Goal: Task Accomplishment & Management: Manage account settings

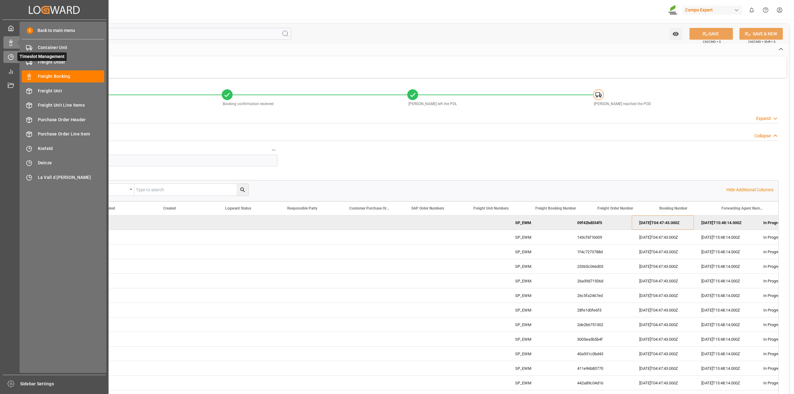
scroll to position [0, 538]
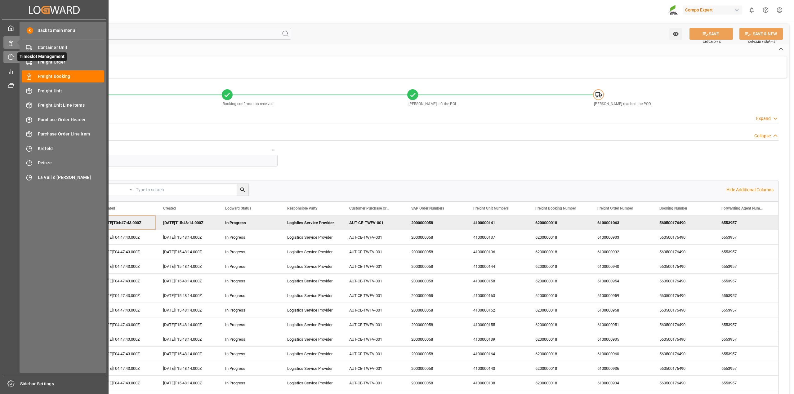
click at [14, 60] on div "Timeslot Management Timeslot Management" at bounding box center [54, 57] width 102 height 12
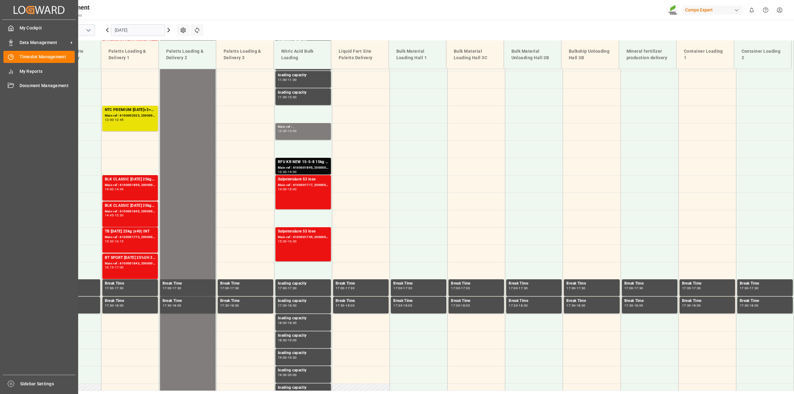
scroll to position [385, 0]
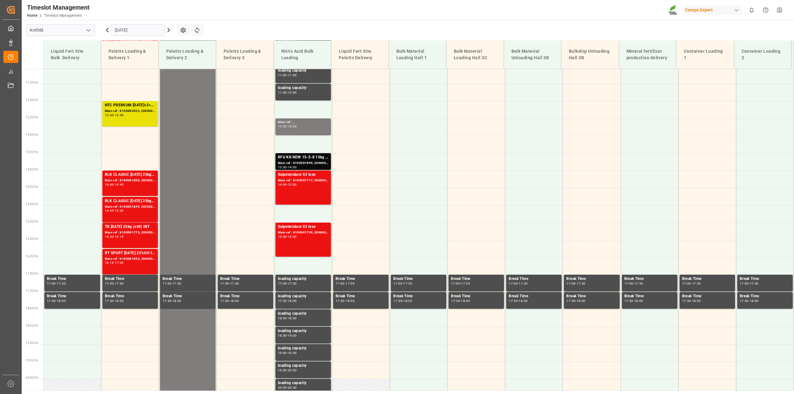
click at [135, 32] on input "15.09.2025" at bounding box center [138, 30] width 54 height 12
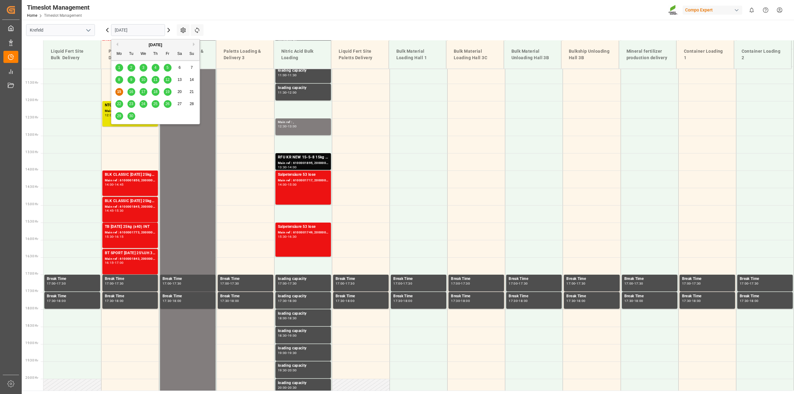
click at [120, 116] on span "29" at bounding box center [119, 116] width 4 height 4
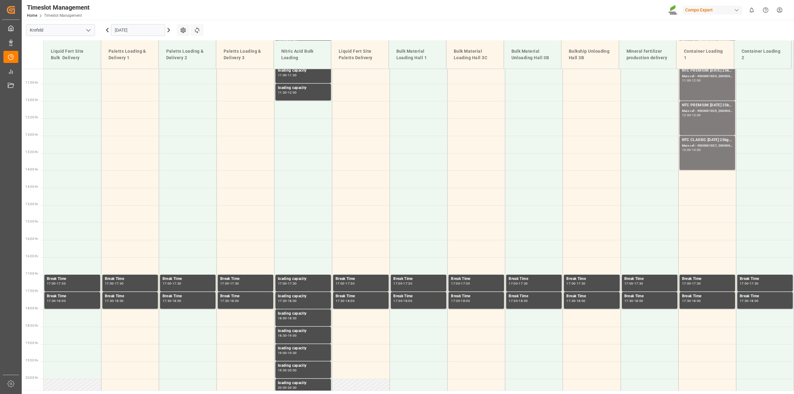
click at [168, 30] on icon at bounding box center [168, 29] width 7 height 7
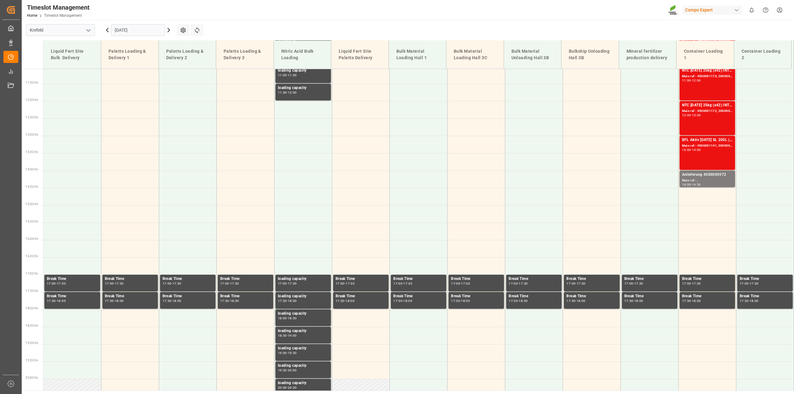
click at [168, 30] on icon at bounding box center [168, 29] width 7 height 7
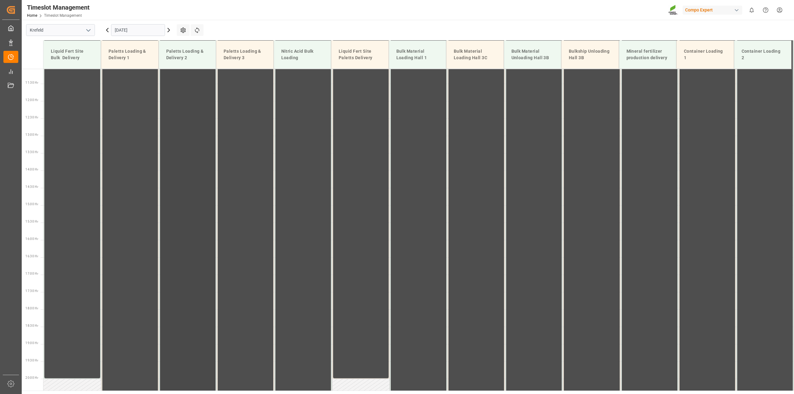
scroll to position [113, 0]
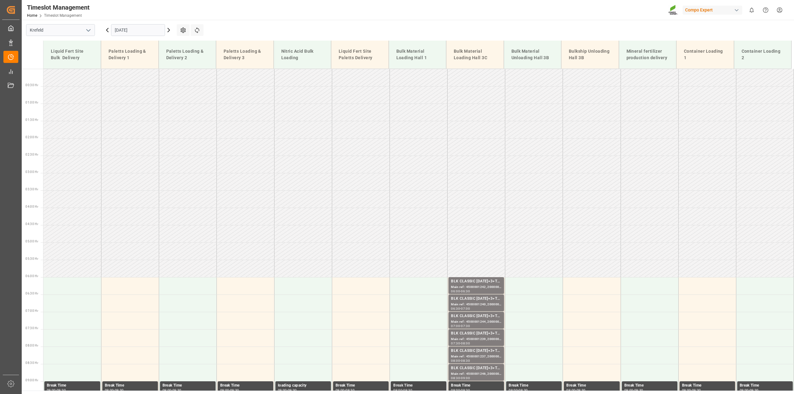
scroll to position [151, 0]
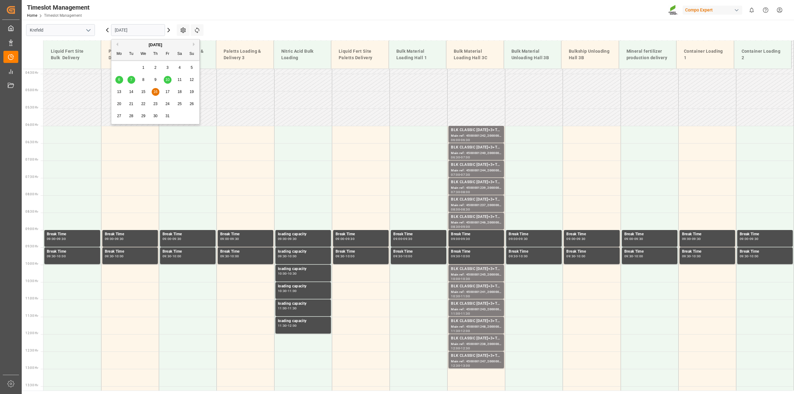
click at [129, 29] on input "[DATE]" at bounding box center [138, 30] width 54 height 12
click at [117, 44] on button "Previous Month" at bounding box center [116, 44] width 4 height 4
click at [119, 78] on span "4" at bounding box center [119, 80] width 2 height 4
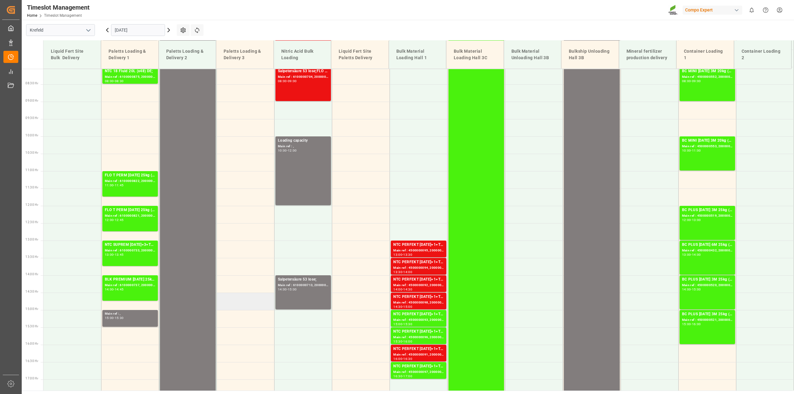
scroll to position [307, 0]
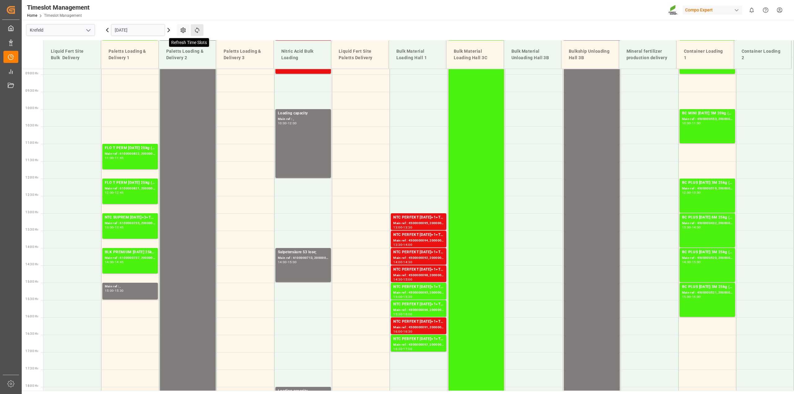
click at [196, 29] on icon at bounding box center [197, 30] width 7 height 7
click at [194, 32] on icon at bounding box center [197, 30] width 7 height 7
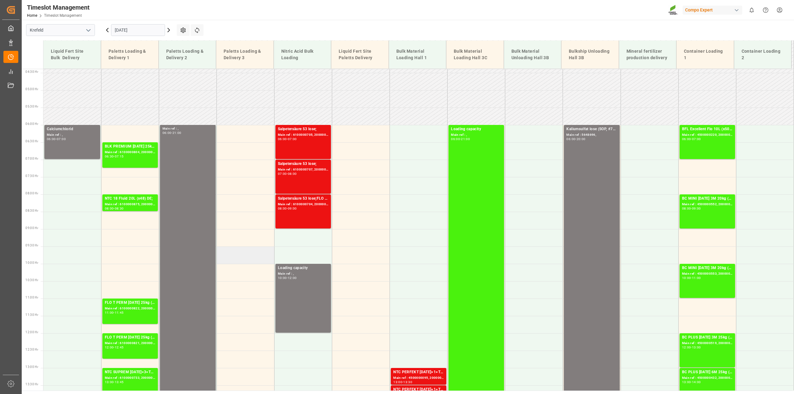
scroll to position [152, 0]
click at [196, 28] on icon at bounding box center [197, 30] width 7 height 7
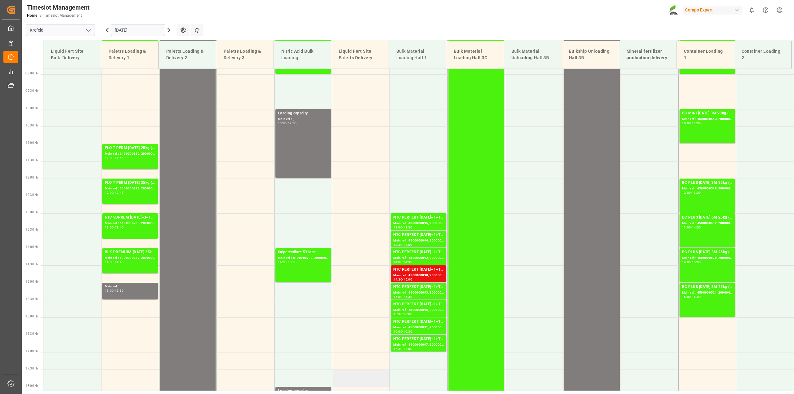
scroll to position [191, 0]
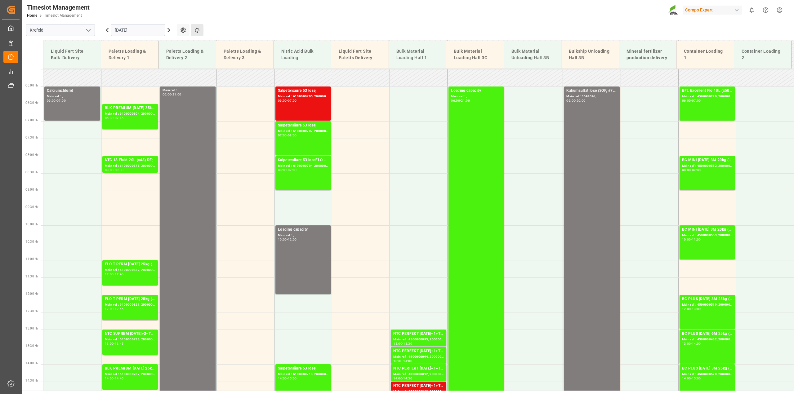
click at [203, 29] on button "Refresh Time Slots" at bounding box center [197, 30] width 13 height 12
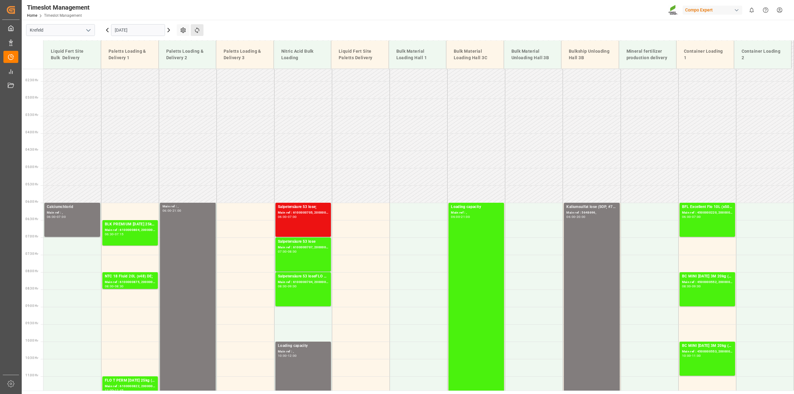
click at [201, 31] on button "Refresh Time Slots" at bounding box center [197, 30] width 13 height 12
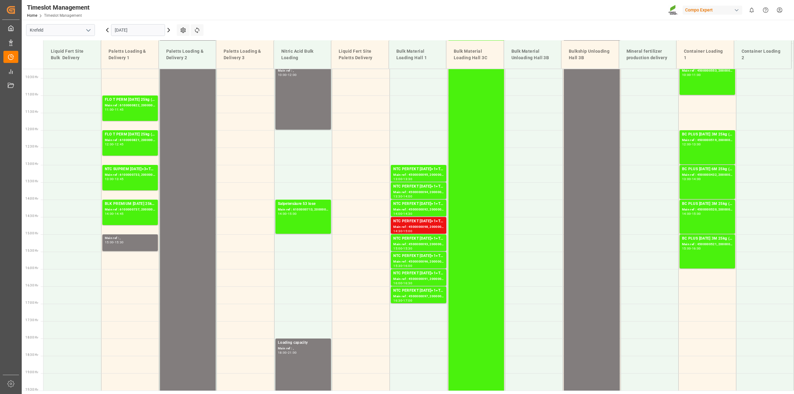
scroll to position [385, 0]
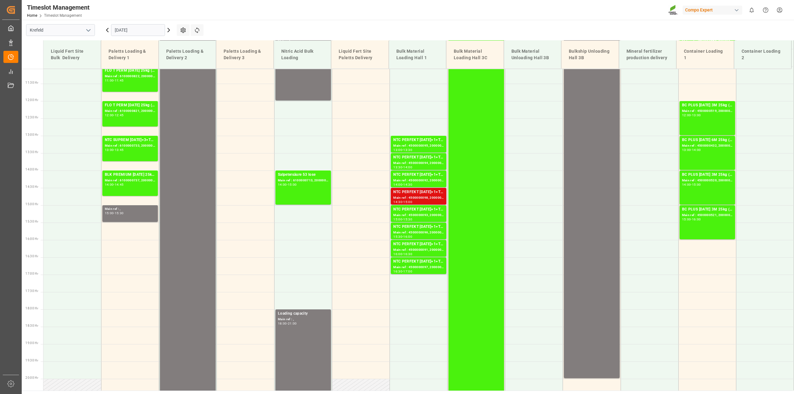
click at [417, 199] on div "Main ref : 4500000098, 2000000074" at bounding box center [418, 197] width 51 height 5
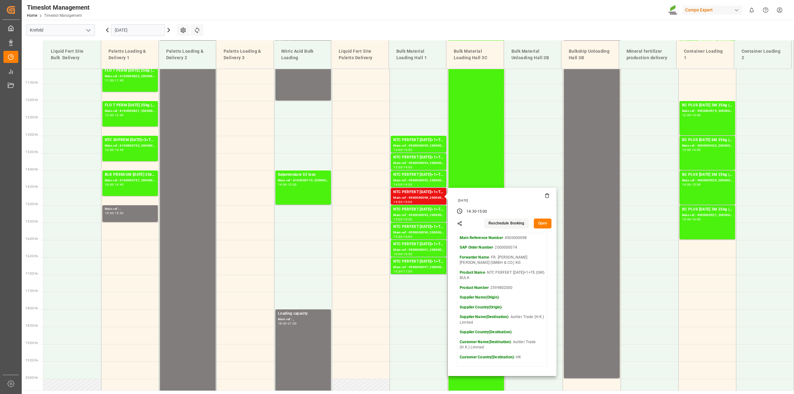
click at [540, 222] on button "Open" at bounding box center [543, 224] width 18 height 10
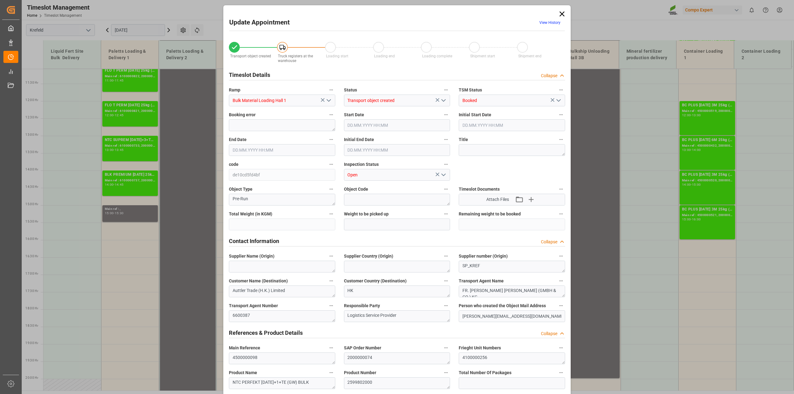
type input "106500"
type input "0"
type input "[DATE] 14:30"
type input "[DATE] 15:00"
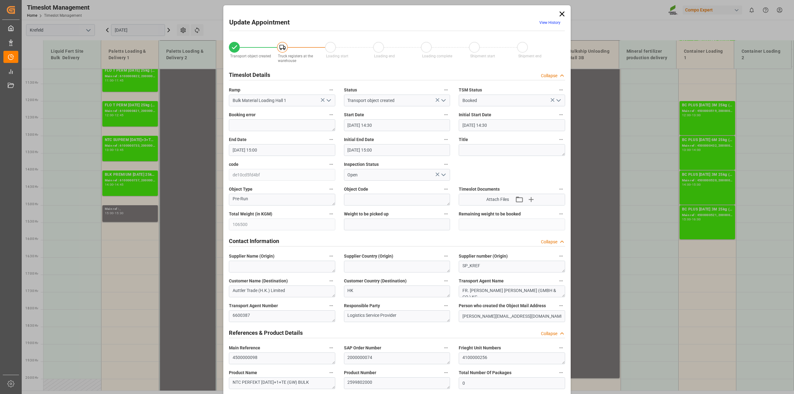
type input "[DATE] 15:00"
type input "[DATE] 14:38"
type input "[DATE] 10:29"
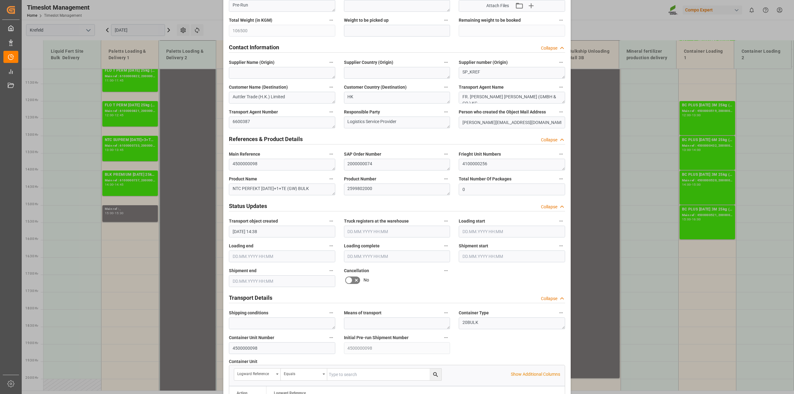
scroll to position [388, 0]
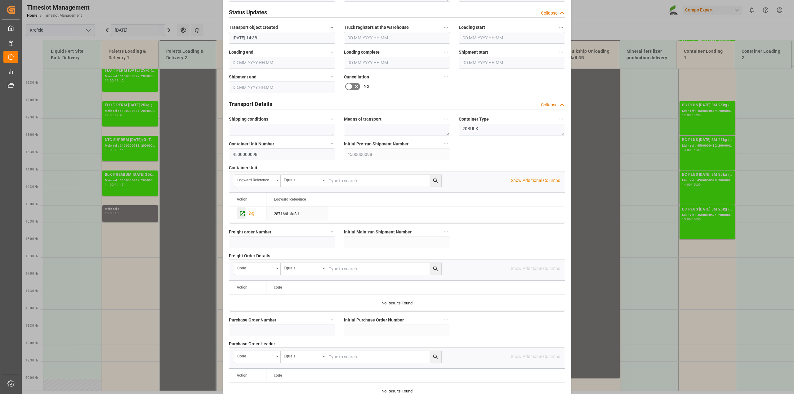
click at [241, 212] on icon "Press SPACE to select this row." at bounding box center [242, 214] width 7 height 7
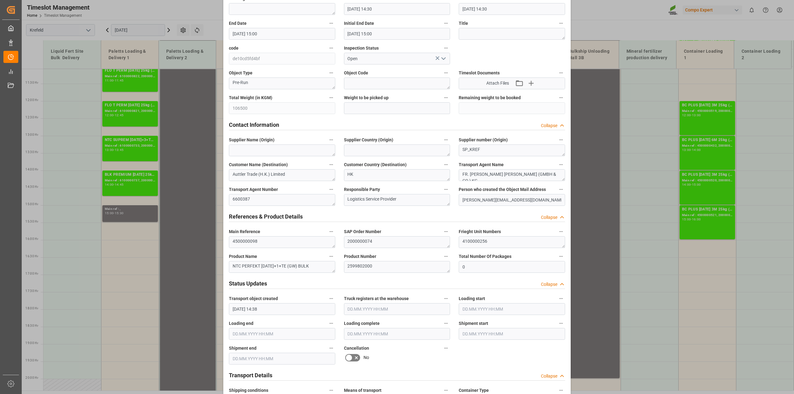
scroll to position [0, 0]
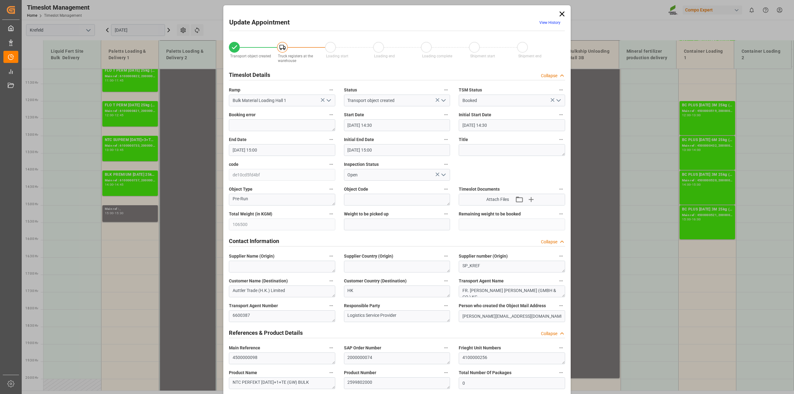
drag, startPoint x: 564, startPoint y: 12, endPoint x: 547, endPoint y: 25, distance: 21.2
click at [564, 12] on icon at bounding box center [562, 14] width 9 height 9
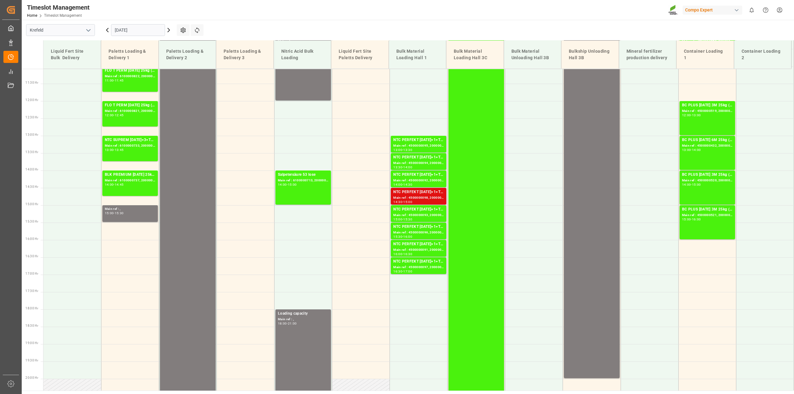
click at [421, 193] on div "NTC PERFEKT [DATE]+1+TE (GW) BULK" at bounding box center [418, 192] width 51 height 6
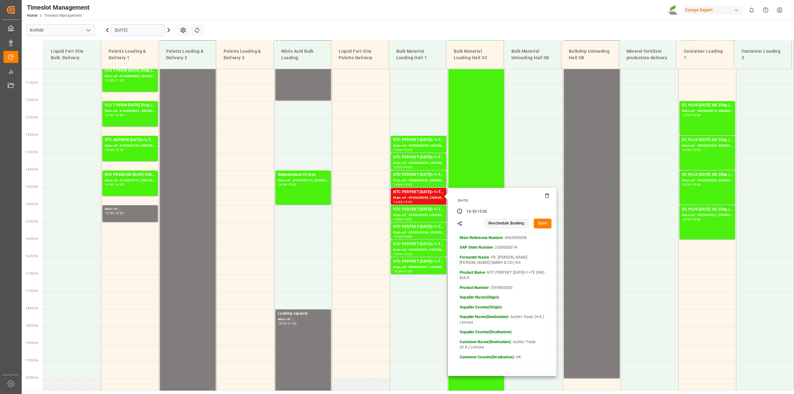
click at [543, 222] on button "Open" at bounding box center [543, 224] width 18 height 10
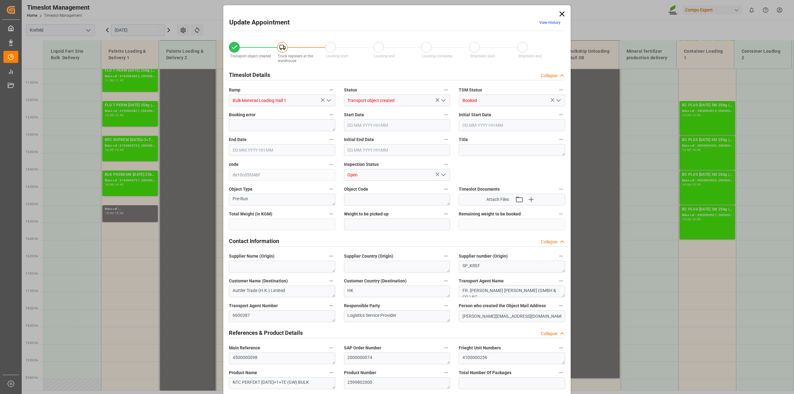
type input "106500"
type input "0"
type input "[DATE] 14:30"
type input "[DATE] 15:00"
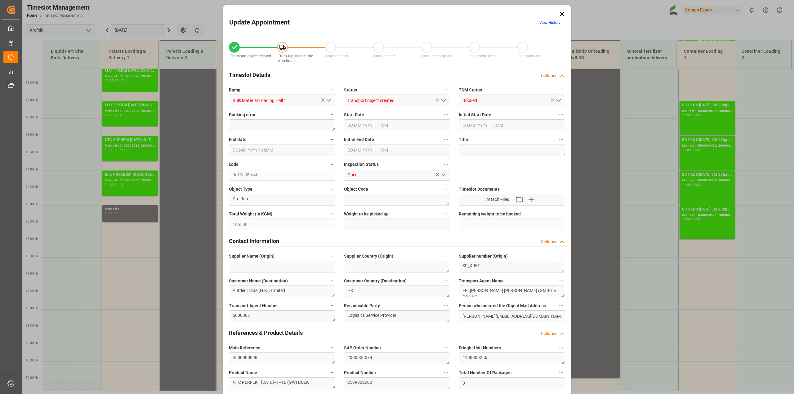
type input "[DATE] 15:00"
type input "[DATE] 14:38"
type input "[DATE] 10:29"
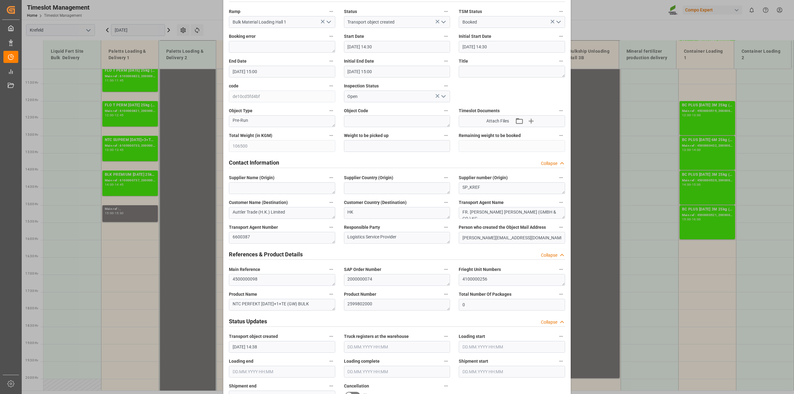
scroll to position [233, 0]
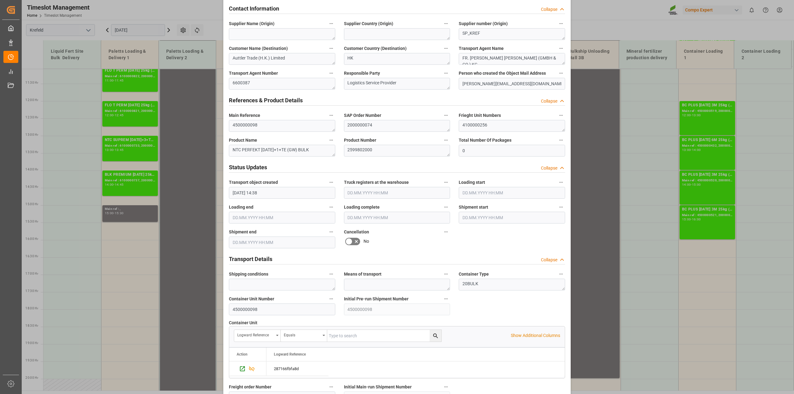
click at [355, 241] on icon at bounding box center [356, 241] width 3 height 3
click at [0, 0] on input "checkbox" at bounding box center [0, 0] width 0 height 0
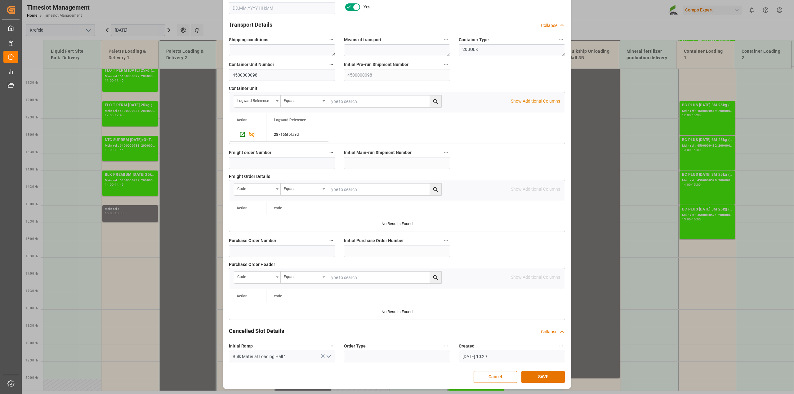
scroll to position [467, 0]
click at [534, 376] on button "SAVE" at bounding box center [542, 377] width 43 height 12
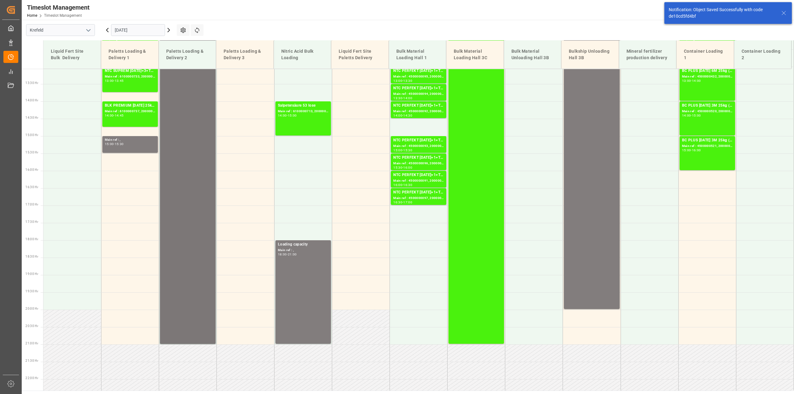
scroll to position [221, 0]
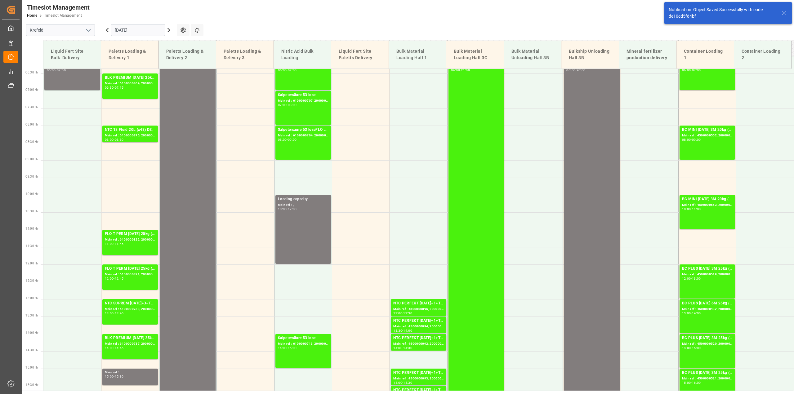
click at [106, 30] on icon at bounding box center [107, 30] width 2 height 4
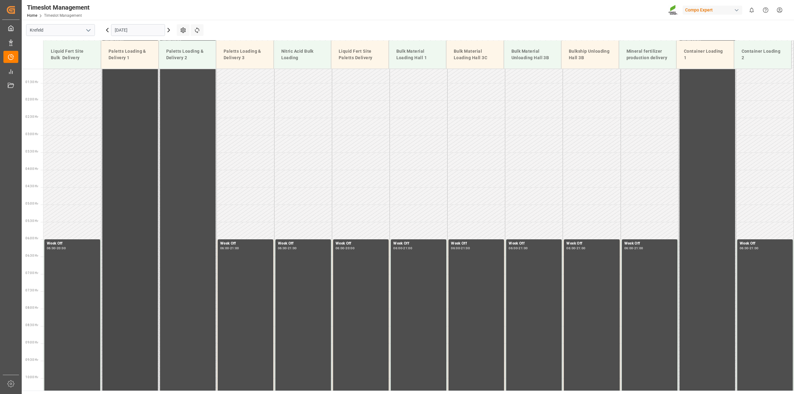
scroll to position [0, 0]
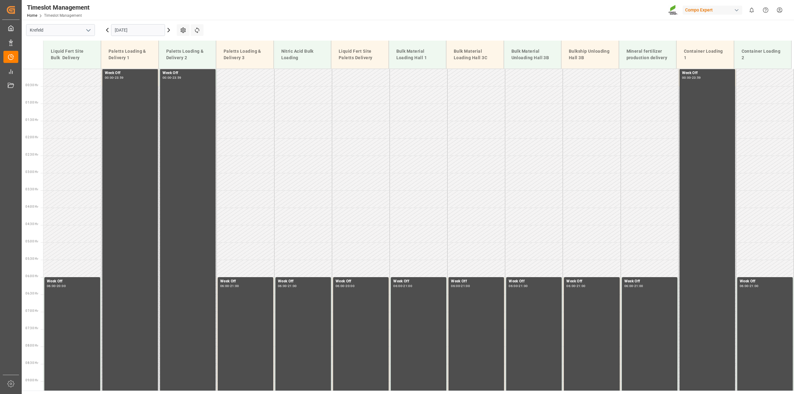
click at [106, 27] on icon at bounding box center [107, 29] width 7 height 7
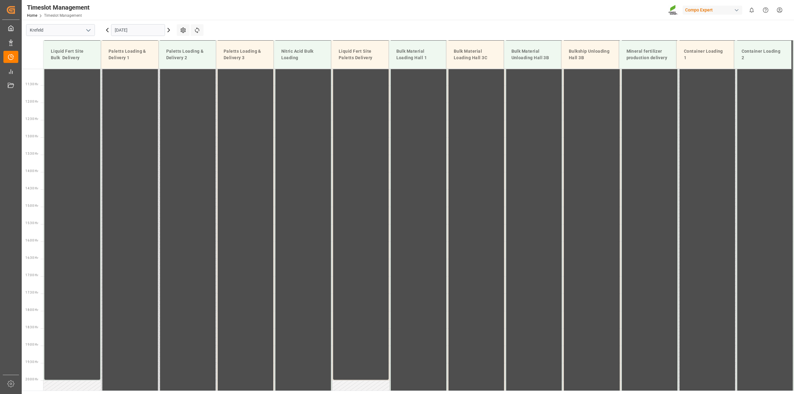
scroll to position [385, 0]
click at [109, 29] on icon at bounding box center [107, 29] width 7 height 7
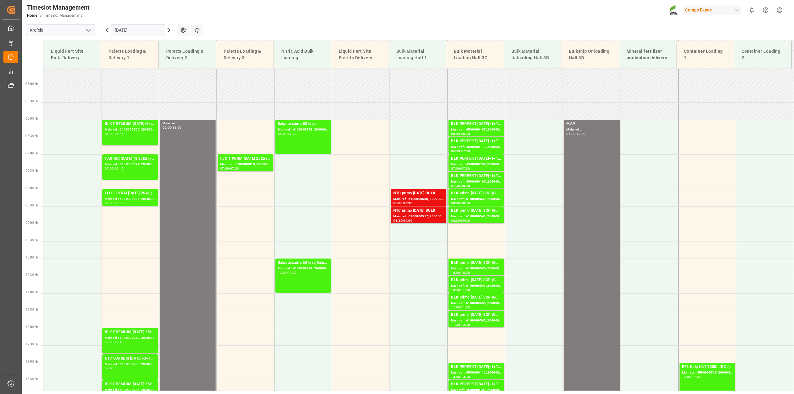
scroll to position [151, 0]
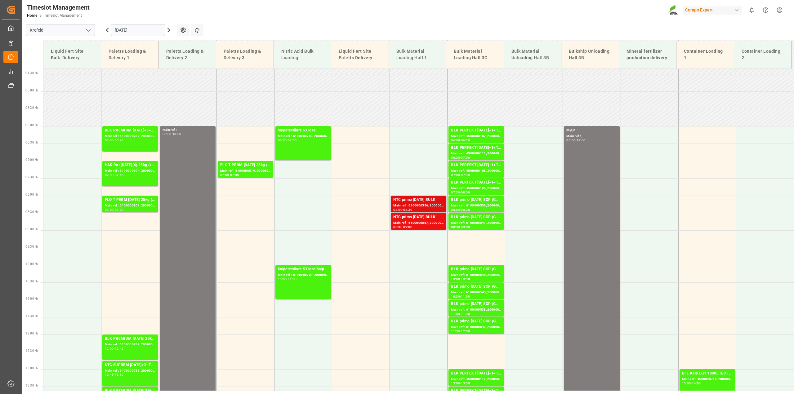
click at [414, 200] on div "NTC primo [DATE] BULK" at bounding box center [418, 200] width 51 height 6
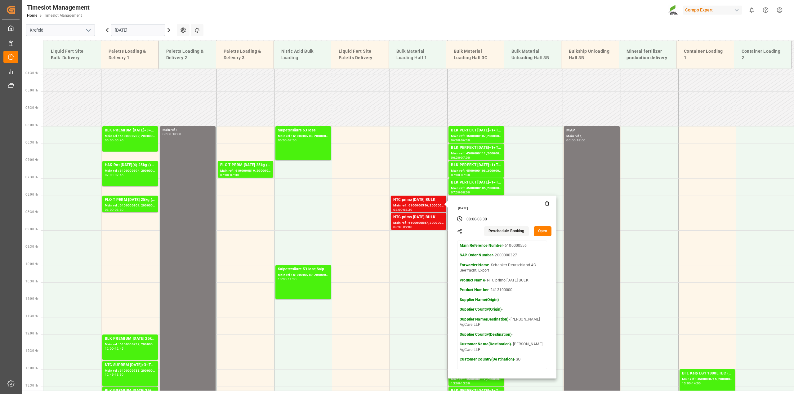
click at [545, 203] on icon at bounding box center [547, 203] width 5 height 5
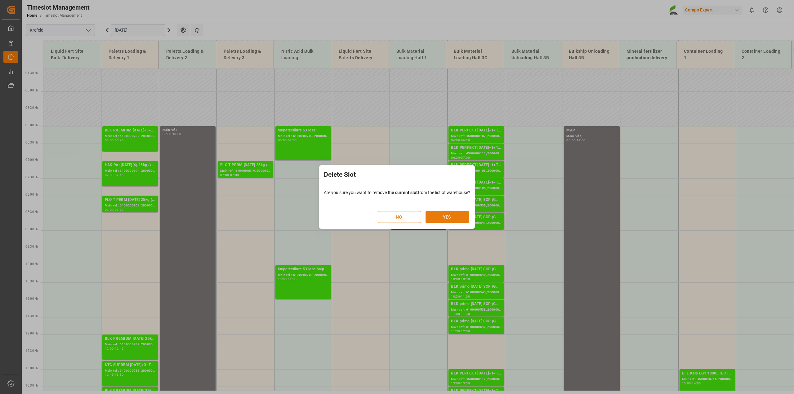
click at [461, 220] on button "YES" at bounding box center [447, 217] width 43 height 12
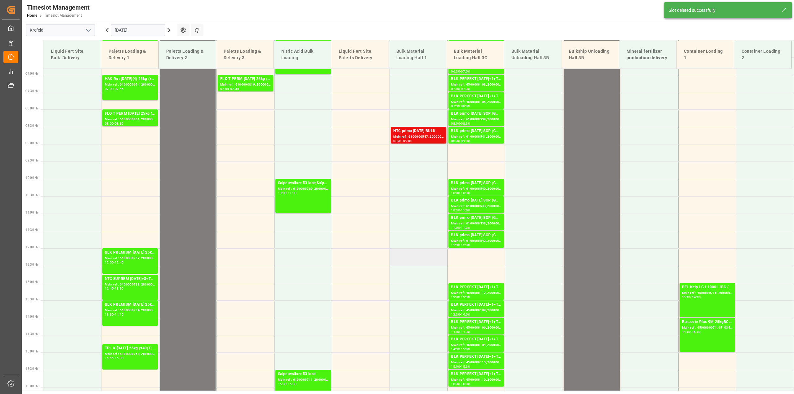
scroll to position [246, 0]
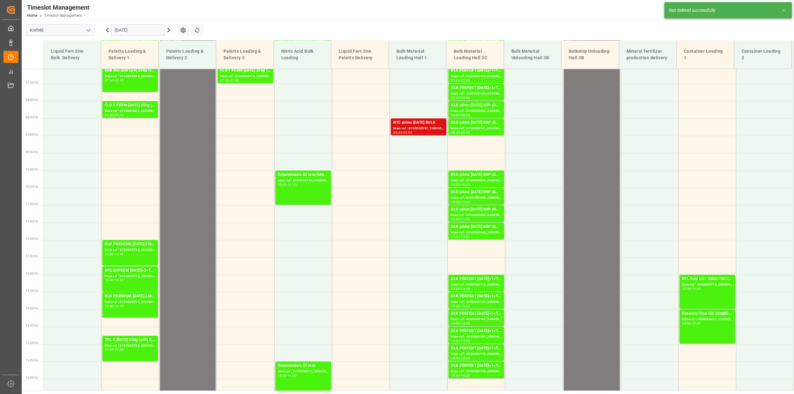
click at [413, 129] on div "Main ref : 6100000557, 2000000327" at bounding box center [418, 128] width 51 height 5
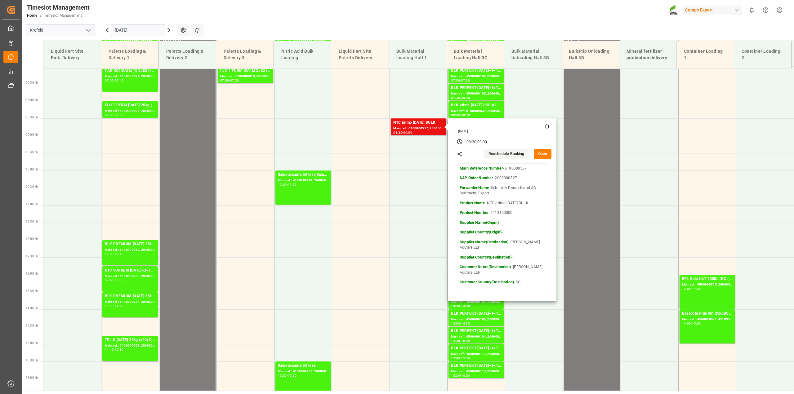
click at [545, 124] on icon at bounding box center [547, 126] width 5 height 5
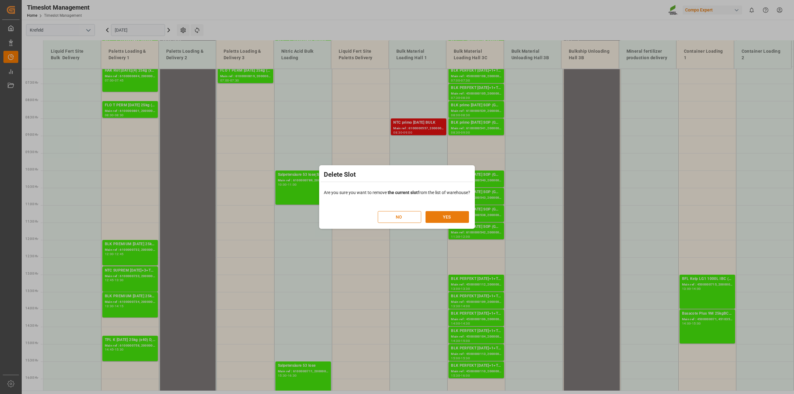
click at [457, 213] on button "YES" at bounding box center [447, 217] width 43 height 12
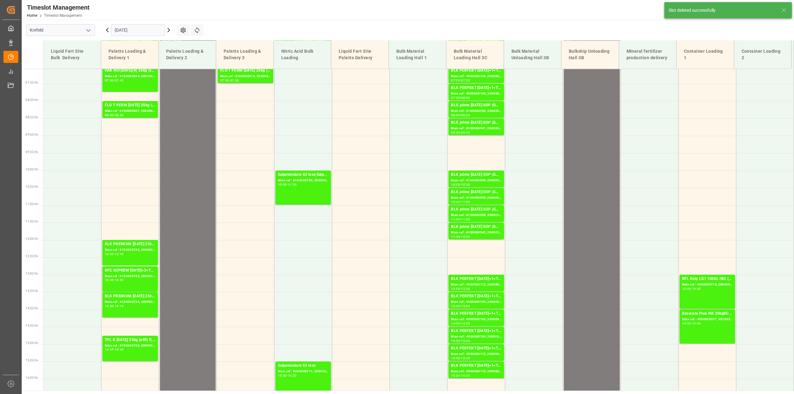
click at [106, 31] on icon at bounding box center [107, 29] width 7 height 7
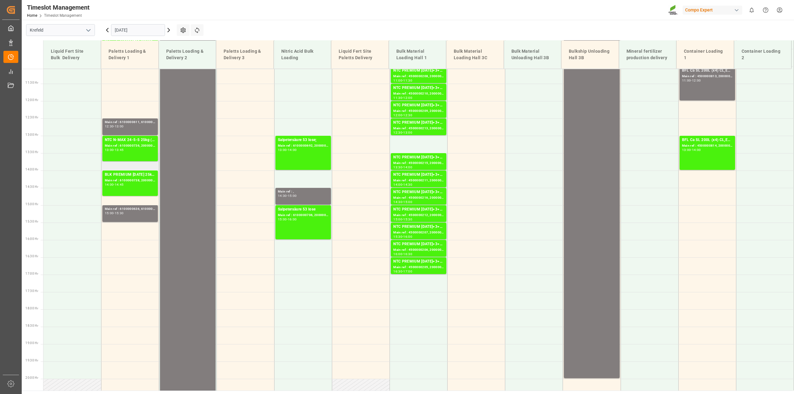
scroll to position [191, 0]
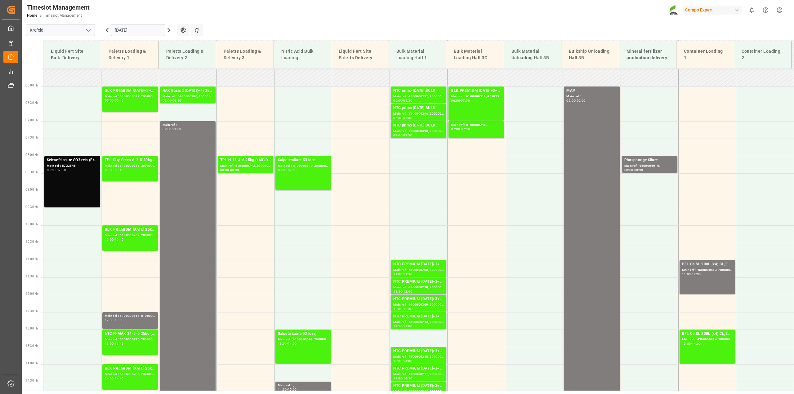
click at [106, 31] on icon at bounding box center [107, 29] width 7 height 7
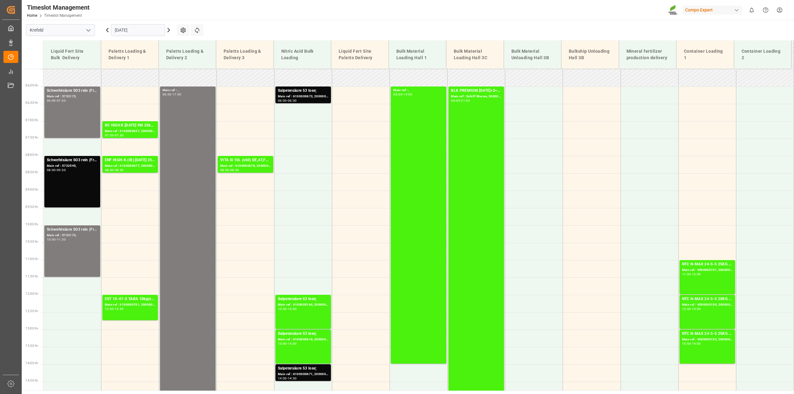
click at [109, 32] on icon at bounding box center [107, 29] width 7 height 7
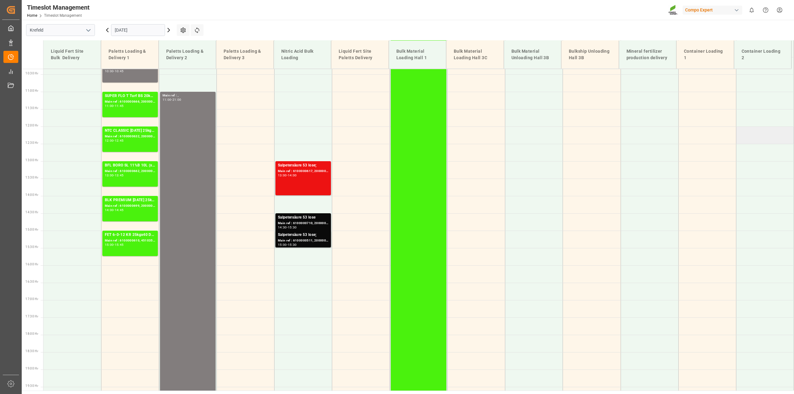
scroll to position [346, 0]
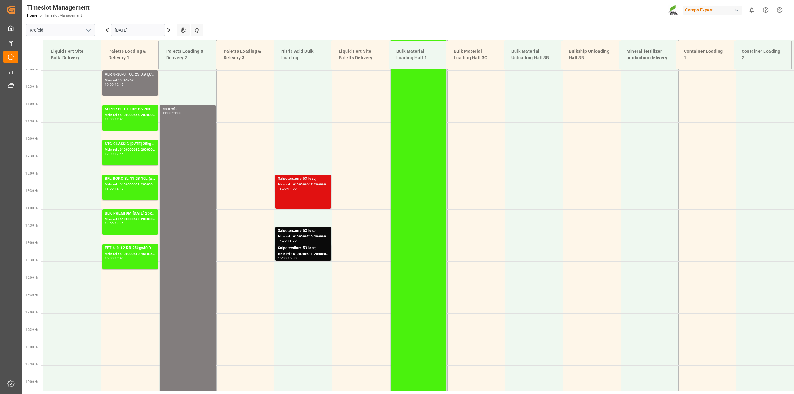
click at [295, 186] on div "Main ref : 6100000617, 2000000730;" at bounding box center [303, 184] width 51 height 5
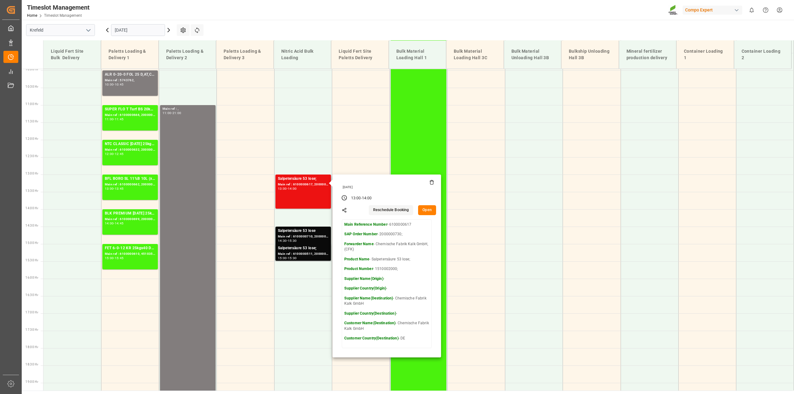
click at [427, 207] on button "Open" at bounding box center [427, 210] width 18 height 10
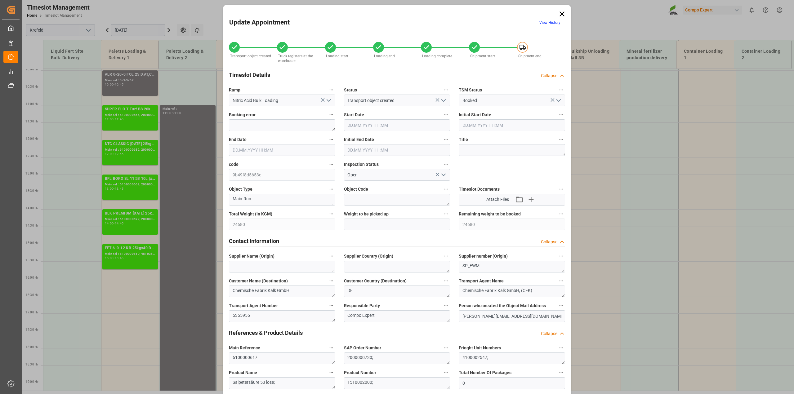
type input "[DATE] 13:00"
type input "[DATE] 14:00"
type input "[DATE] 13:30"
type input "[DATE] 07:37"
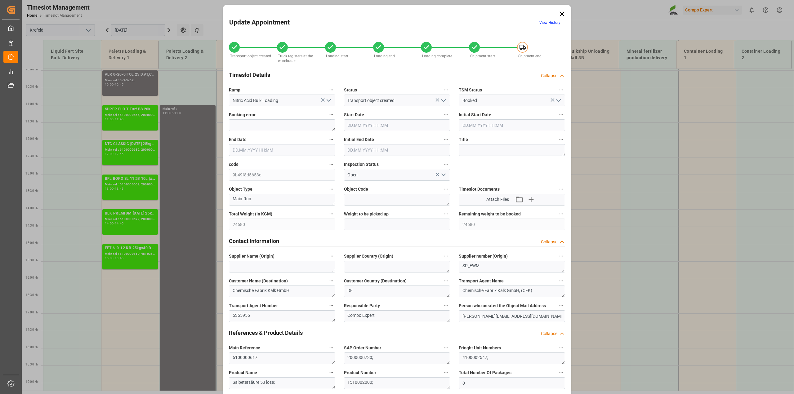
type input "[DATE] 14:31"
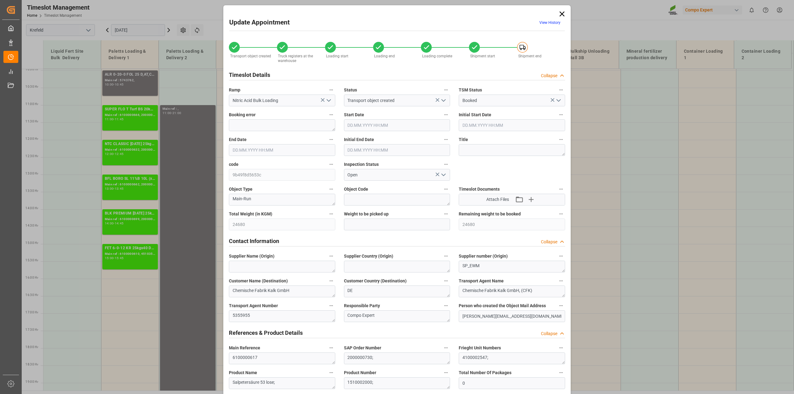
type input "[DATE] 09:31"
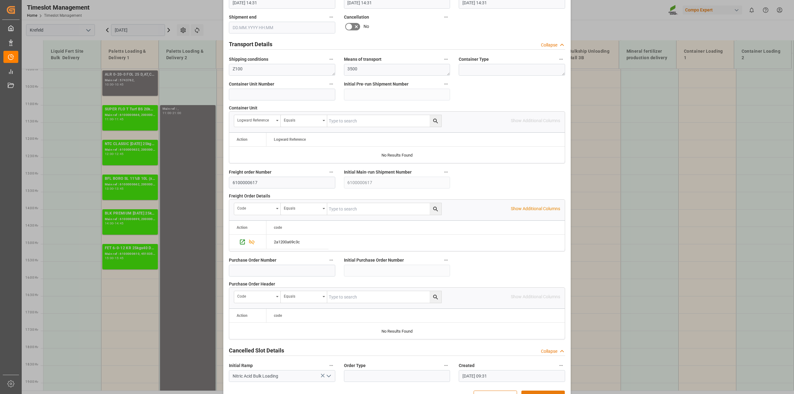
scroll to position [467, 0]
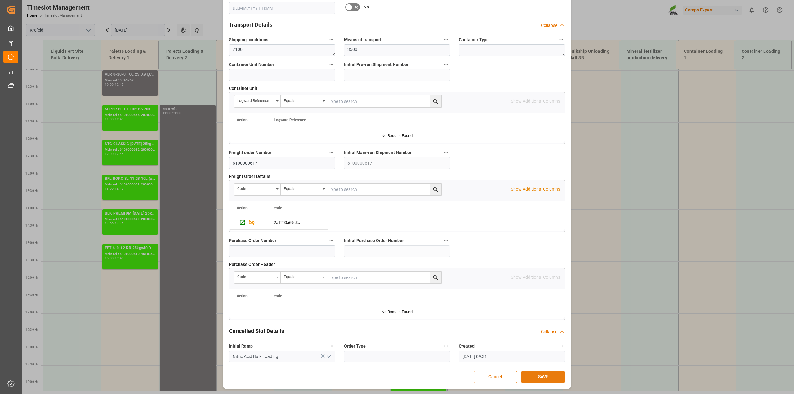
click at [544, 374] on button "SAVE" at bounding box center [542, 377] width 43 height 12
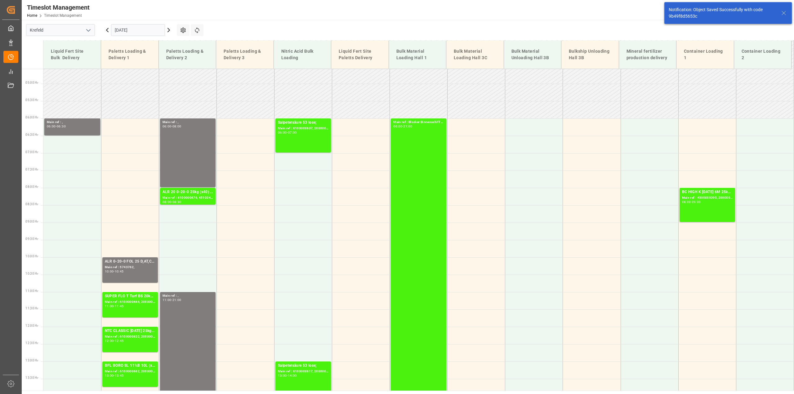
scroll to position [120, 0]
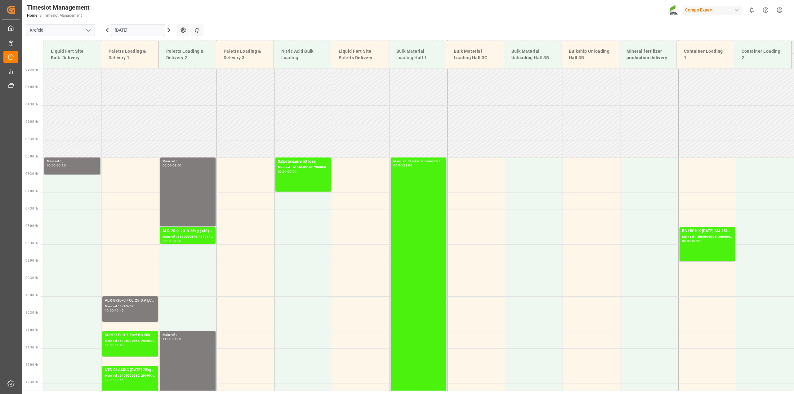
click at [106, 33] on icon at bounding box center [107, 29] width 7 height 7
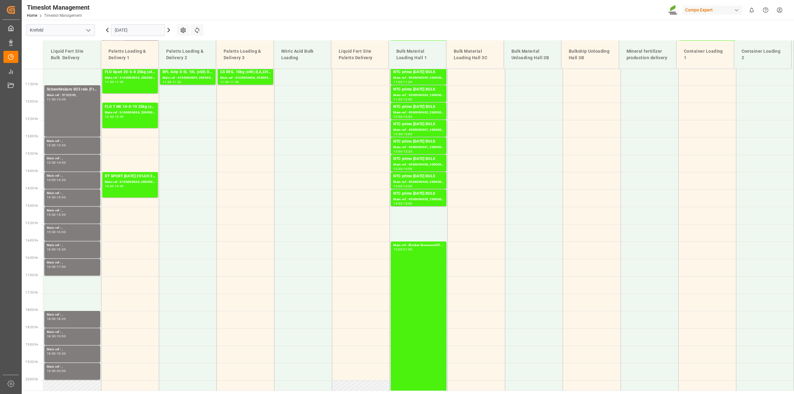
scroll to position [385, 0]
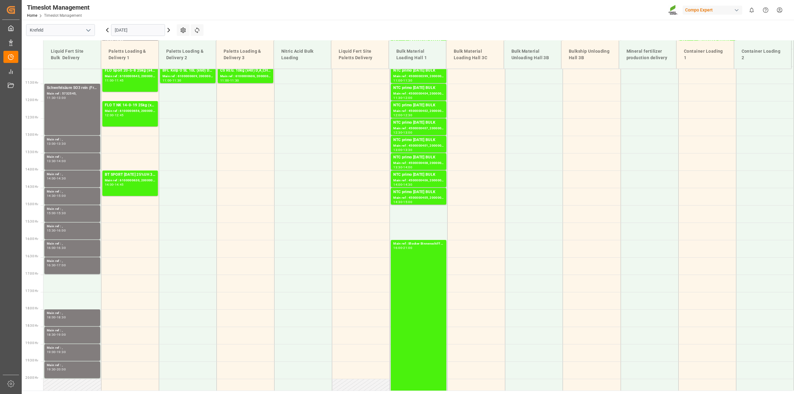
click at [107, 30] on icon at bounding box center [107, 30] width 2 height 4
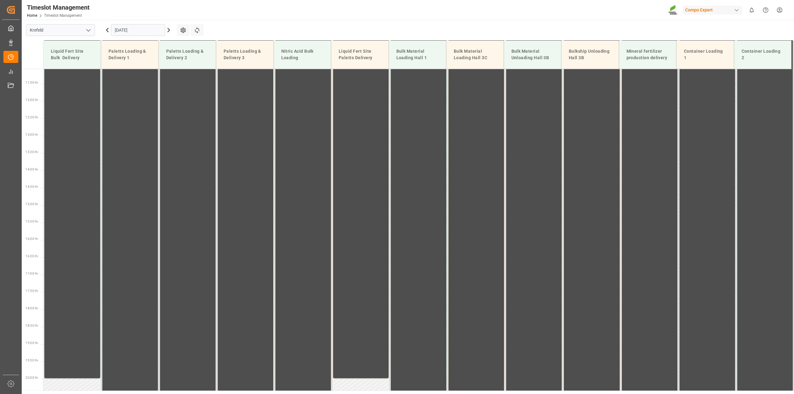
click at [107, 30] on icon at bounding box center [107, 30] width 2 height 4
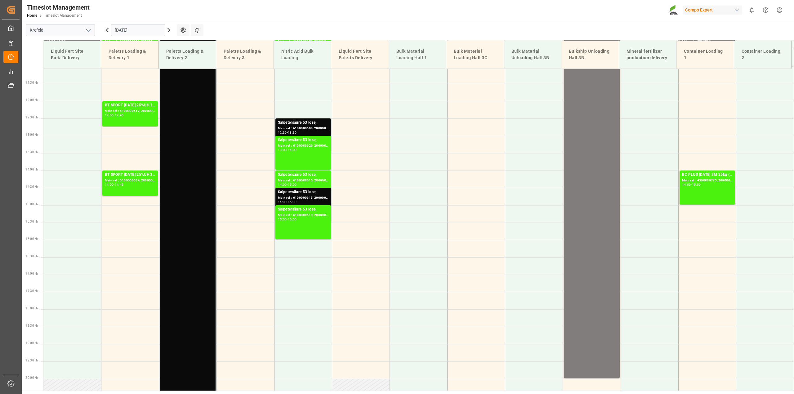
click at [127, 30] on input "[DATE]" at bounding box center [138, 30] width 54 height 12
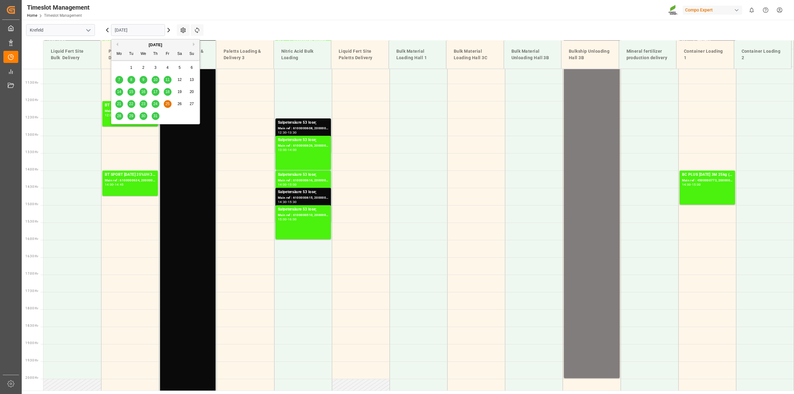
click at [194, 44] on button "Next Month" at bounding box center [195, 44] width 4 height 4
click at [144, 91] on span "17" at bounding box center [143, 92] width 4 height 4
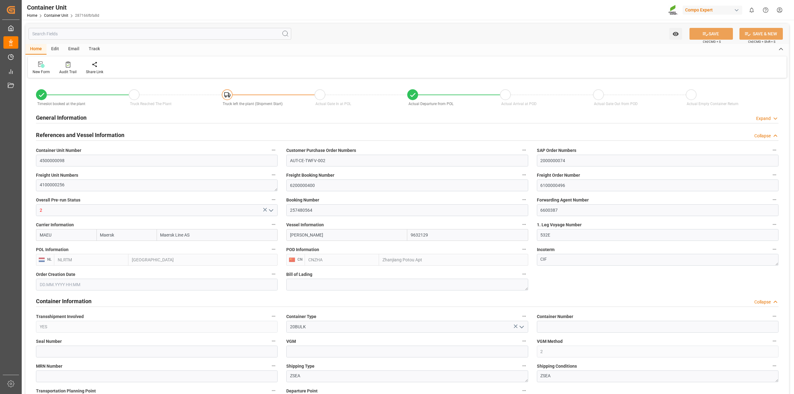
type input "Maersk"
type input "Maersk Line AS"
type input "9632129"
type input "NLRTM"
type input "CNZHA"
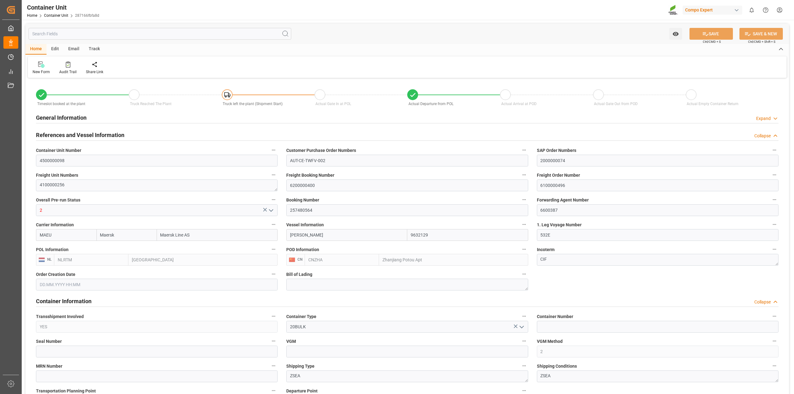
type input "10"
type input "0"
type input "11"
type input "0"
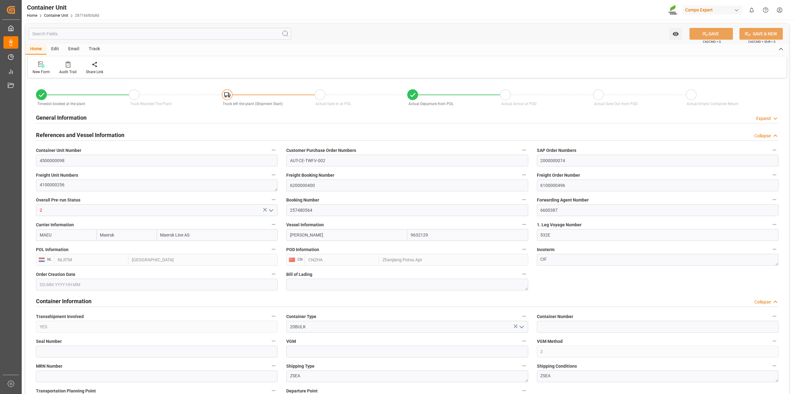
type input "106500"
type input "NLRTM"
type input "CNZNG"
type input "[DATE] 14:38"
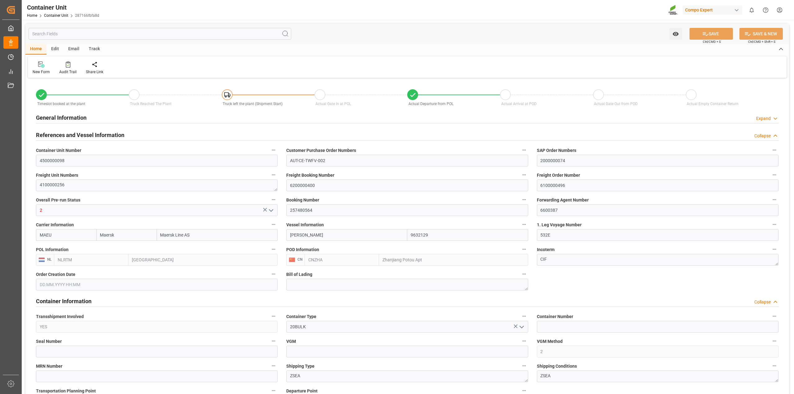
type input "21.07.2025"
type input "18.08.2025 17:15"
type input "28.07.2025 08:30"
type input "18.08.2025 17:35"
type input "07.10.2025 05:00"
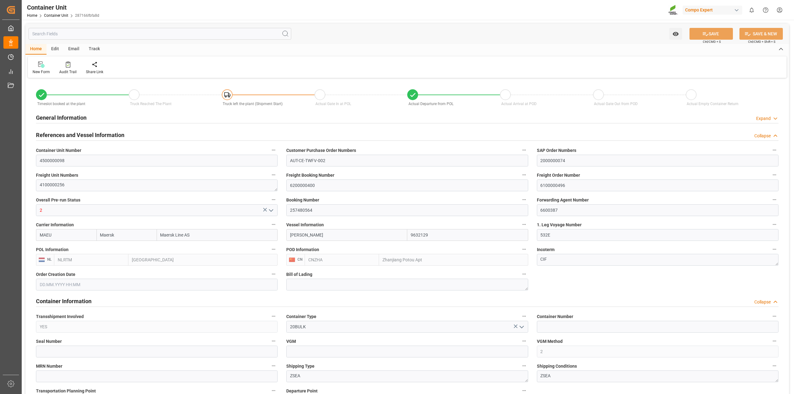
type input "15.09.2025 03:00"
drag, startPoint x: 536, startPoint y: 183, endPoint x: 456, endPoint y: 181, distance: 79.8
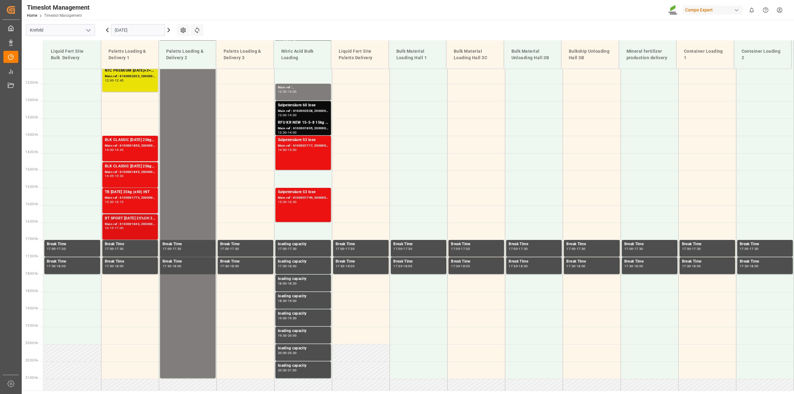
scroll to position [226, 0]
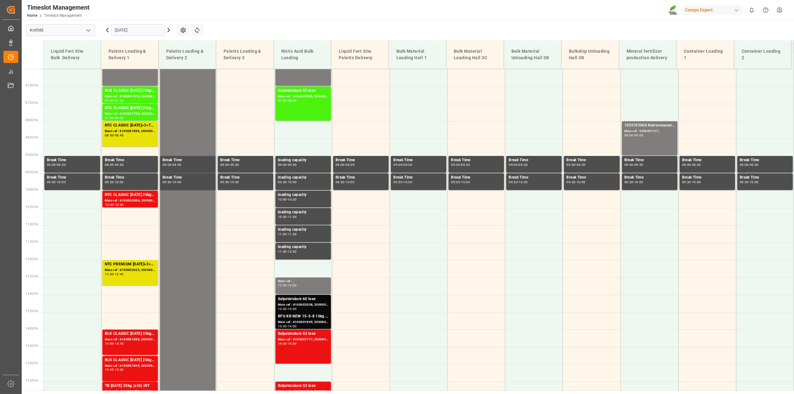
click at [168, 31] on icon at bounding box center [168, 29] width 7 height 7
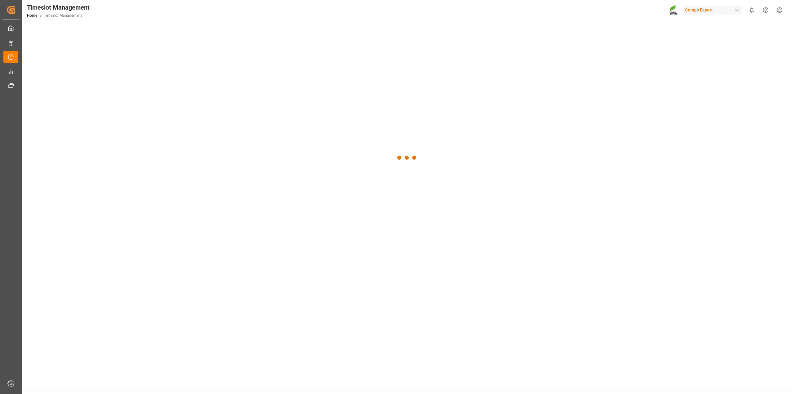
click at [168, 31] on div at bounding box center [407, 158] width 771 height 276
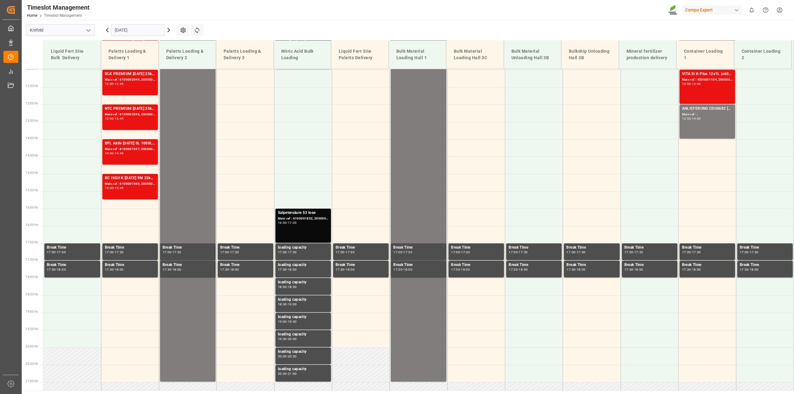
scroll to position [419, 0]
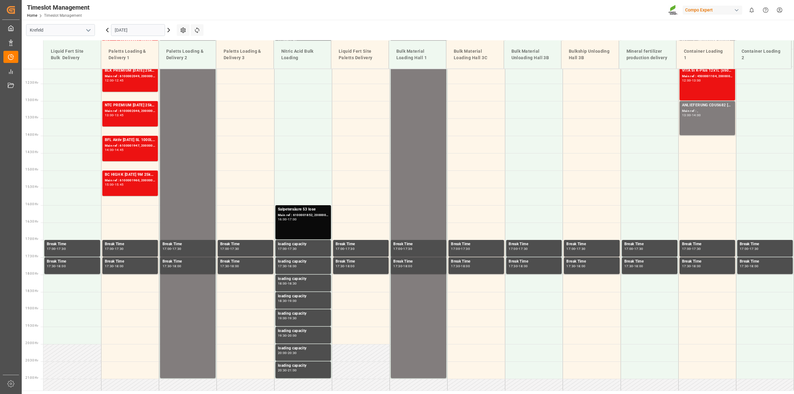
click at [169, 30] on icon at bounding box center [169, 30] width 2 height 4
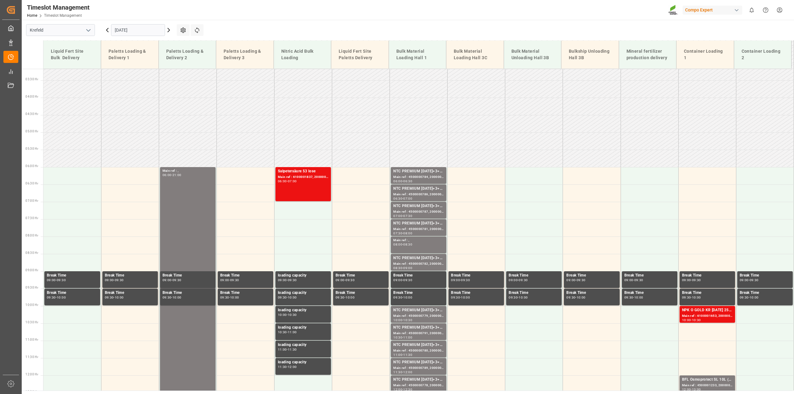
scroll to position [109, 0]
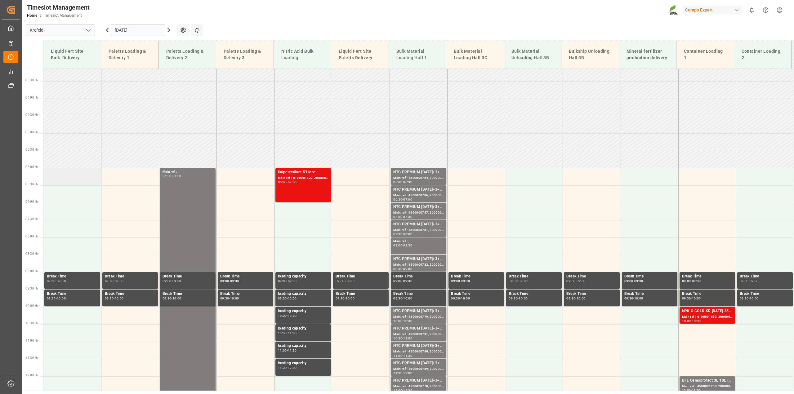
click at [70, 177] on td at bounding box center [72, 176] width 58 height 17
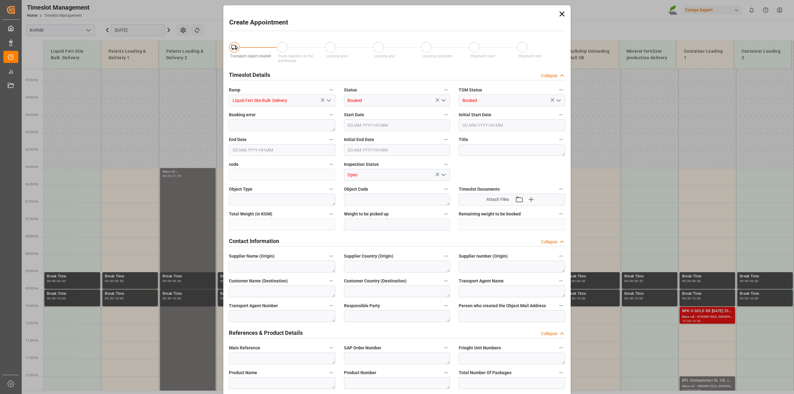
type input "17.09.2025 06:00"
type input "17.09.2025 06:30"
click at [480, 151] on textarea at bounding box center [512, 150] width 106 height 12
paste textarea "4500008142"
drag, startPoint x: 496, startPoint y: 150, endPoint x: 276, endPoint y: 149, distance: 220.2
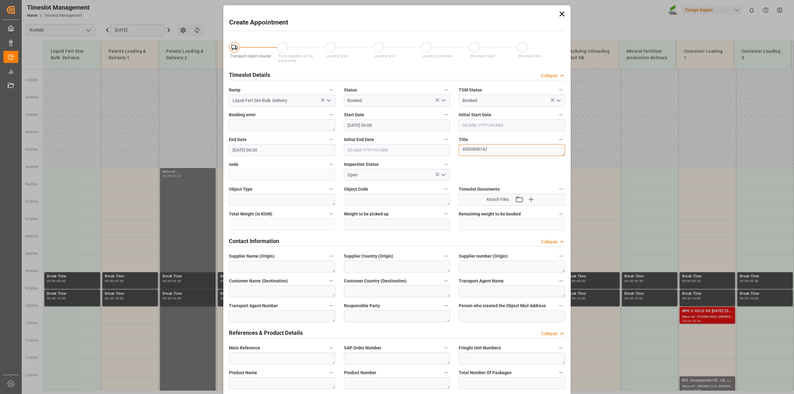
click at [477, 149] on textarea "CalciumChlorid" at bounding box center [512, 150] width 106 height 12
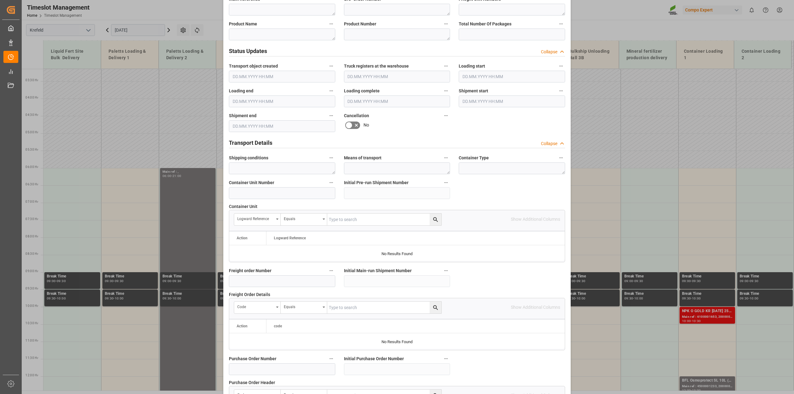
scroll to position [465, 0]
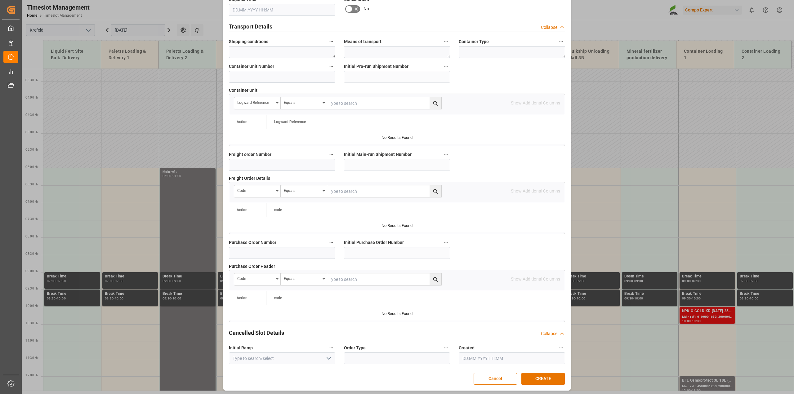
type textarea "Calcium Chlorid"
click at [251, 253] on input at bounding box center [282, 253] width 106 height 12
paste input "4500008142"
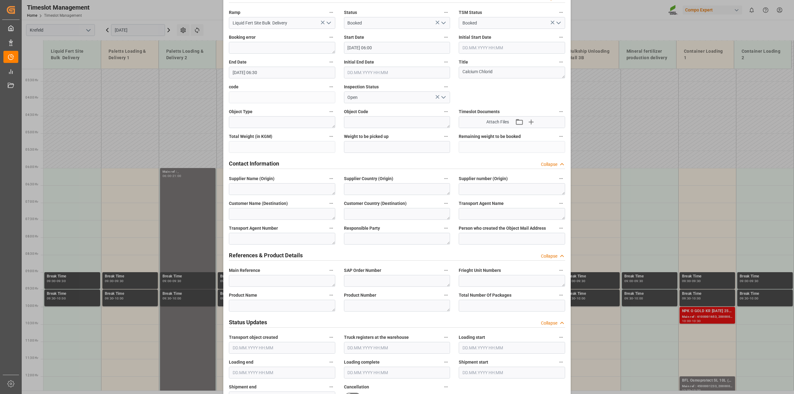
scroll to position [0, 0]
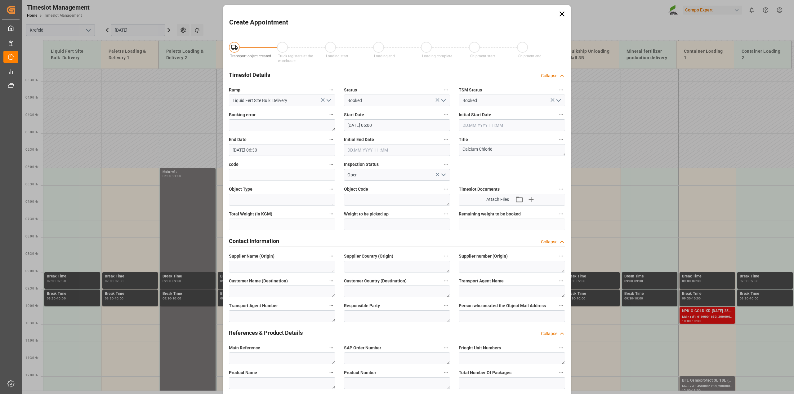
type input "4500008142"
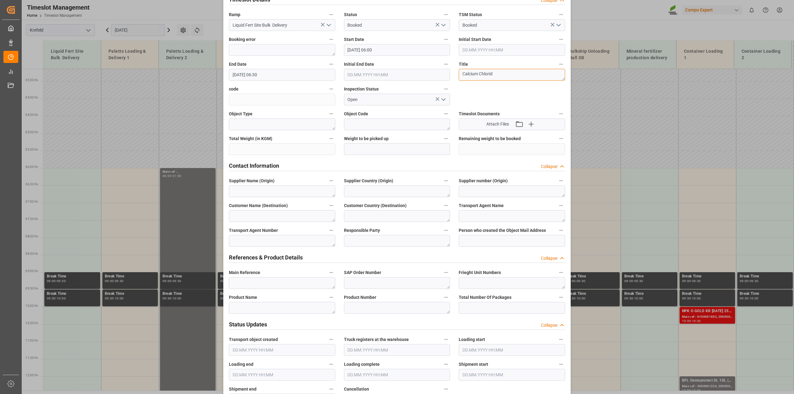
scroll to position [155, 0]
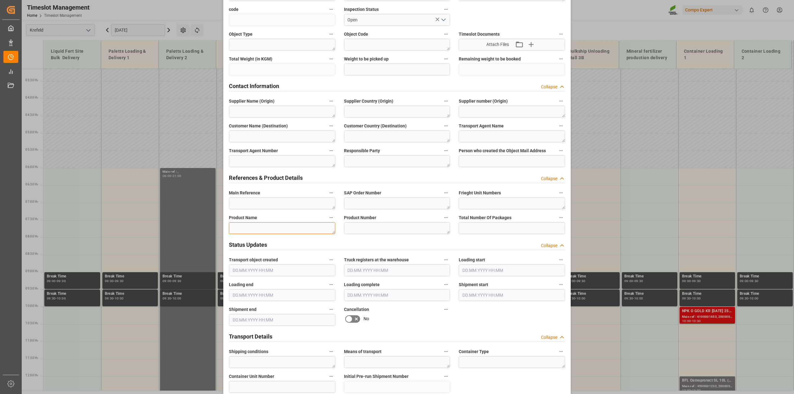
click at [271, 230] on textarea at bounding box center [282, 228] width 106 height 12
paste textarea "Calcium Chlorid"
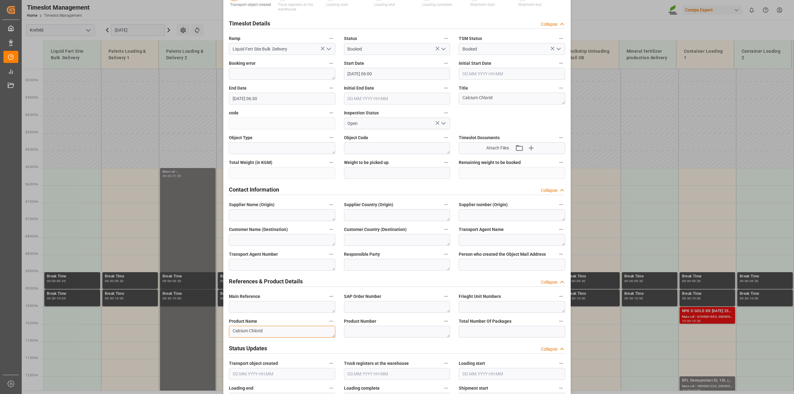
scroll to position [0, 0]
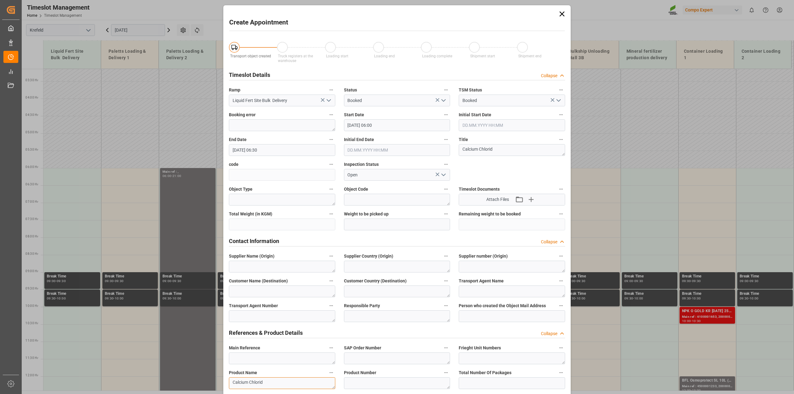
type textarea "Calcium Chlorid"
click at [269, 150] on input "17.09.2025 06:30" at bounding box center [282, 150] width 106 height 12
type input "17.09.2025 08:00"
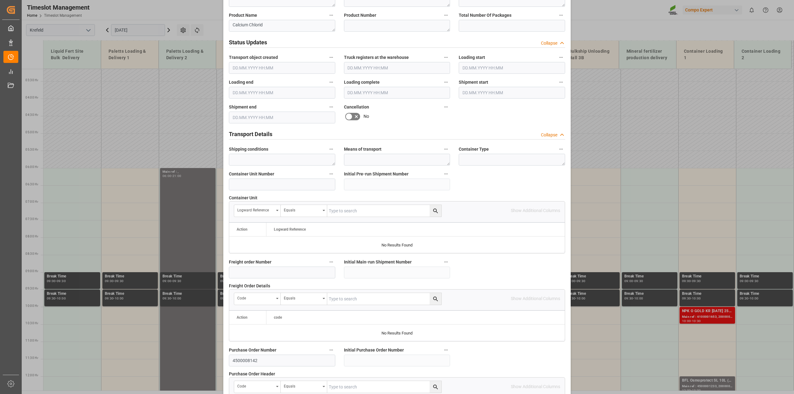
scroll to position [467, 0]
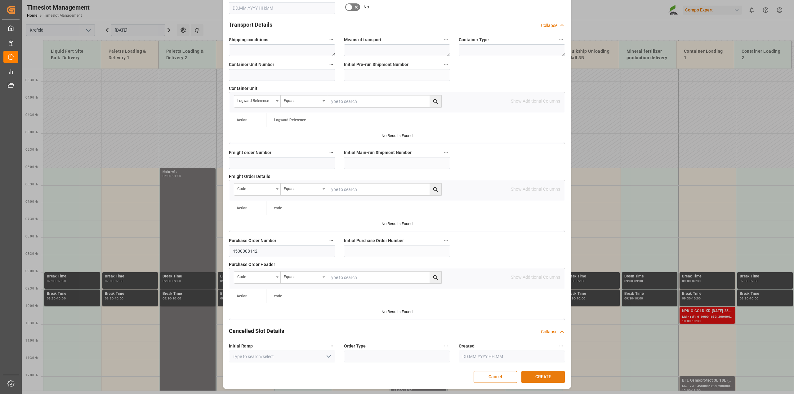
click at [538, 376] on button "CREATE" at bounding box center [542, 377] width 43 height 12
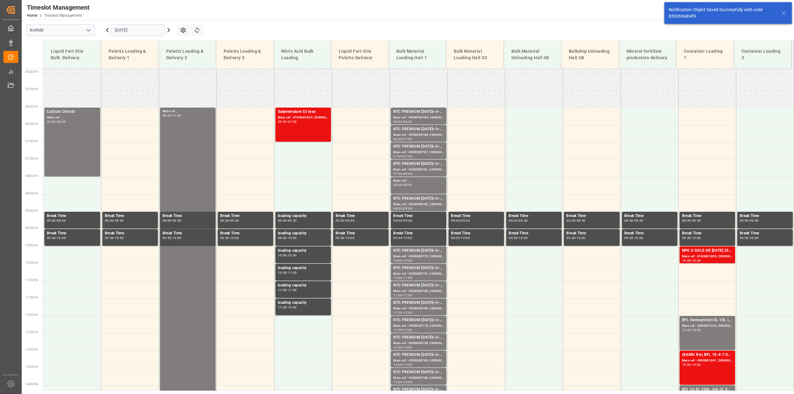
scroll to position [176, 0]
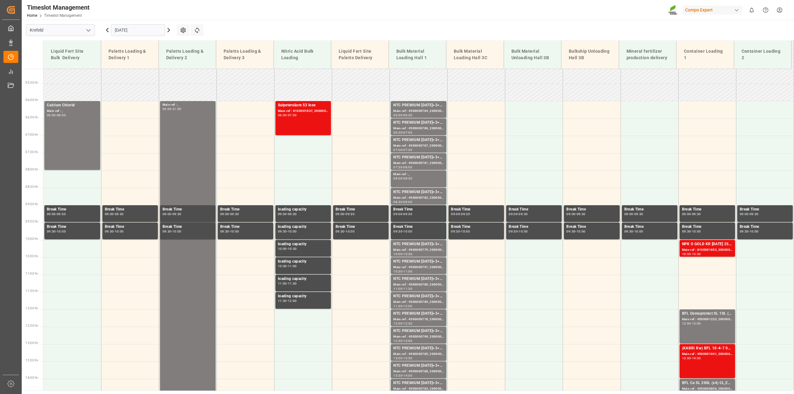
click at [131, 33] on input "[DATE]" at bounding box center [138, 30] width 54 height 12
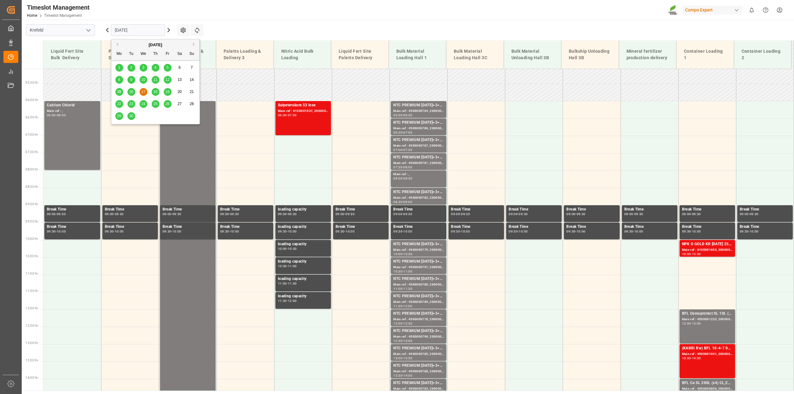
click at [121, 92] on div "15" at bounding box center [119, 91] width 8 height 7
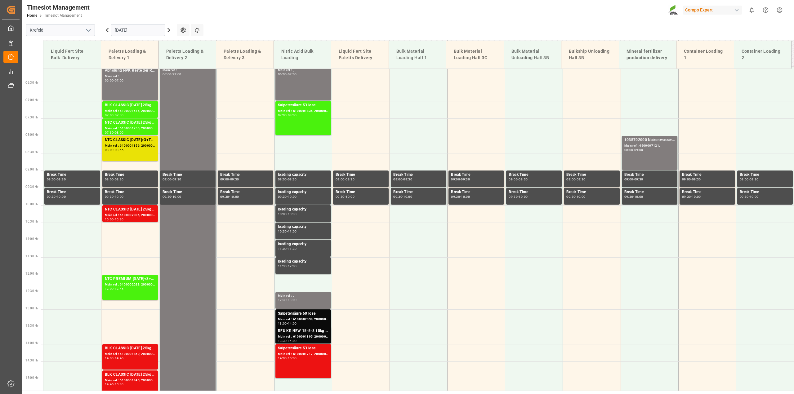
scroll to position [187, 0]
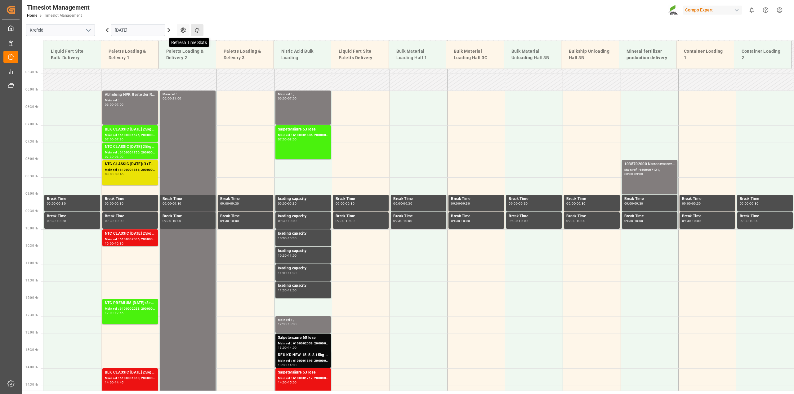
click at [194, 29] on icon at bounding box center [197, 30] width 7 height 7
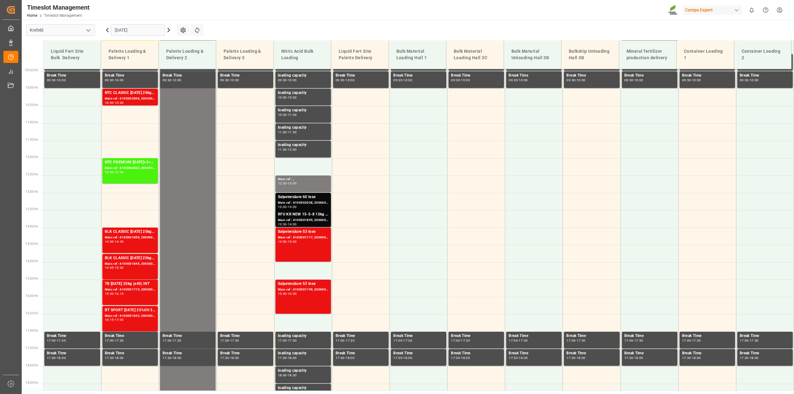
scroll to position [303, 0]
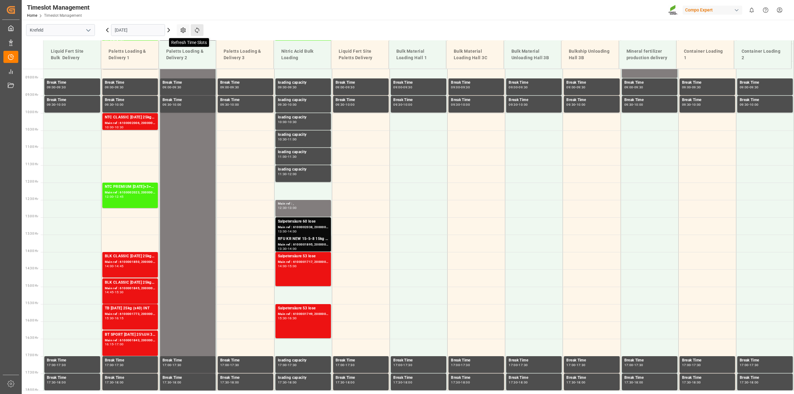
click at [199, 27] on icon at bounding box center [197, 30] width 7 height 7
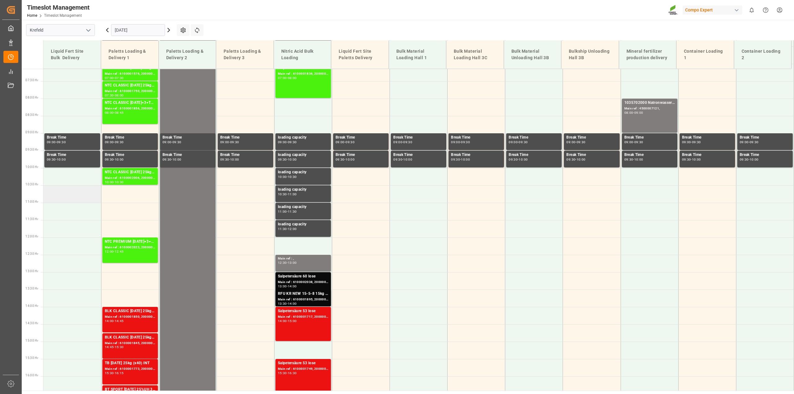
scroll to position [187, 0]
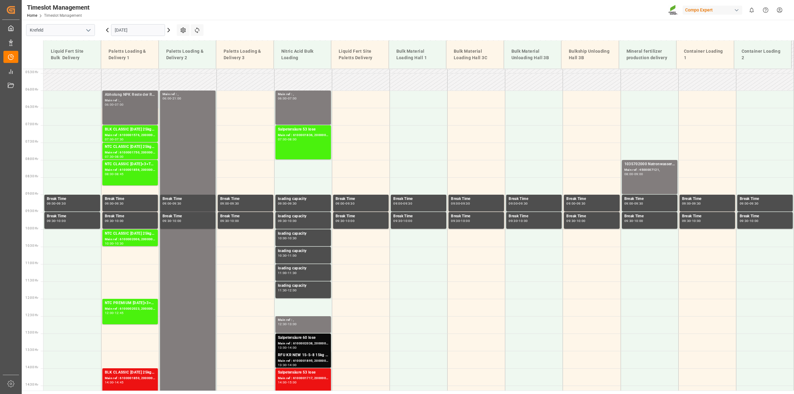
click at [129, 108] on div "Abholung NPK Reste der Reste Main ref : , 06:00 - 07:00" at bounding box center [130, 108] width 51 height 32
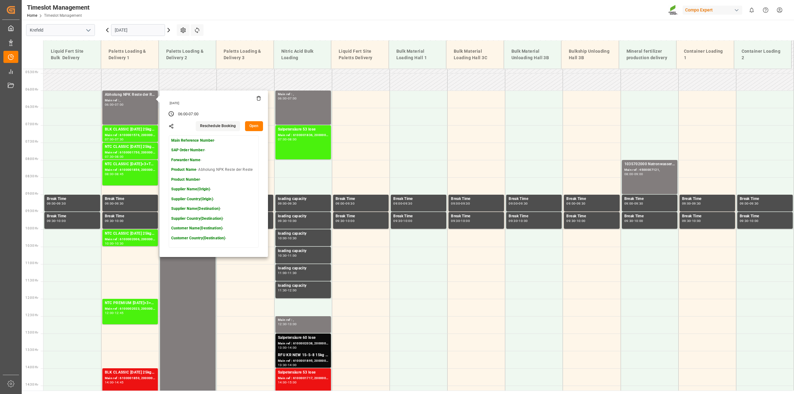
click at [253, 125] on button "Open" at bounding box center [254, 126] width 18 height 10
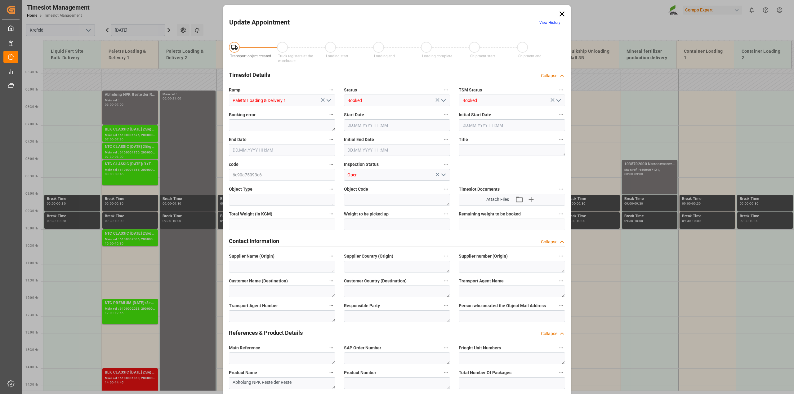
type input "15.09.2025 06:00"
type input "15.09.2025 07:00"
type input "11.09.2025 07:45"
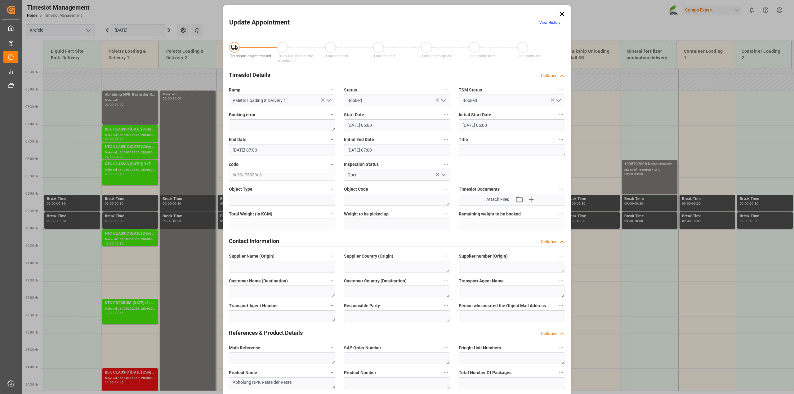
click at [445, 98] on icon "open menu" at bounding box center [443, 100] width 7 height 7
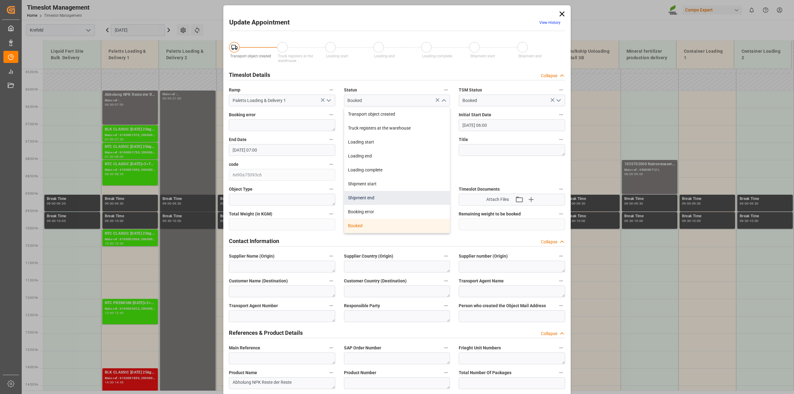
click at [383, 196] on div "Shipment end" at bounding box center [397, 198] width 106 height 14
type input "Shipment end"
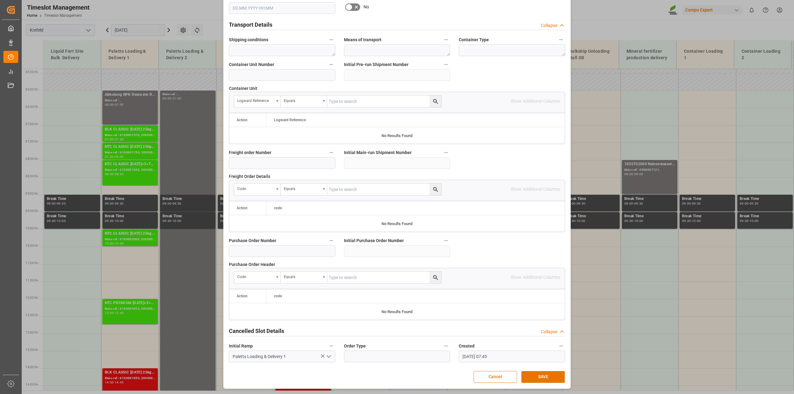
scroll to position [467, 0]
click at [549, 380] on button "SAVE" at bounding box center [542, 377] width 43 height 12
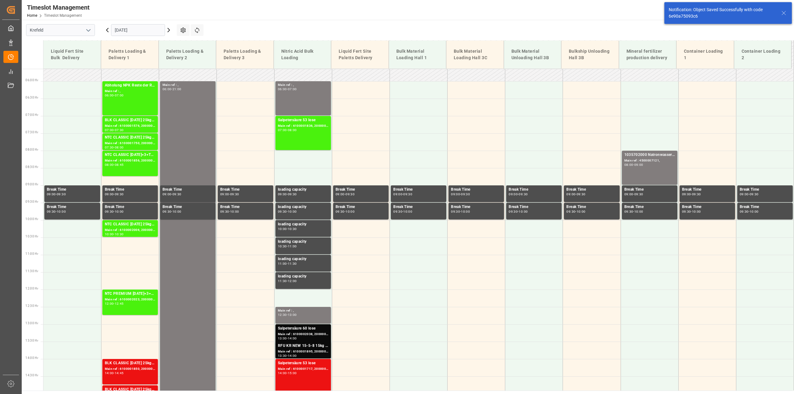
scroll to position [176, 0]
